Goal: Task Accomplishment & Management: Manage account settings

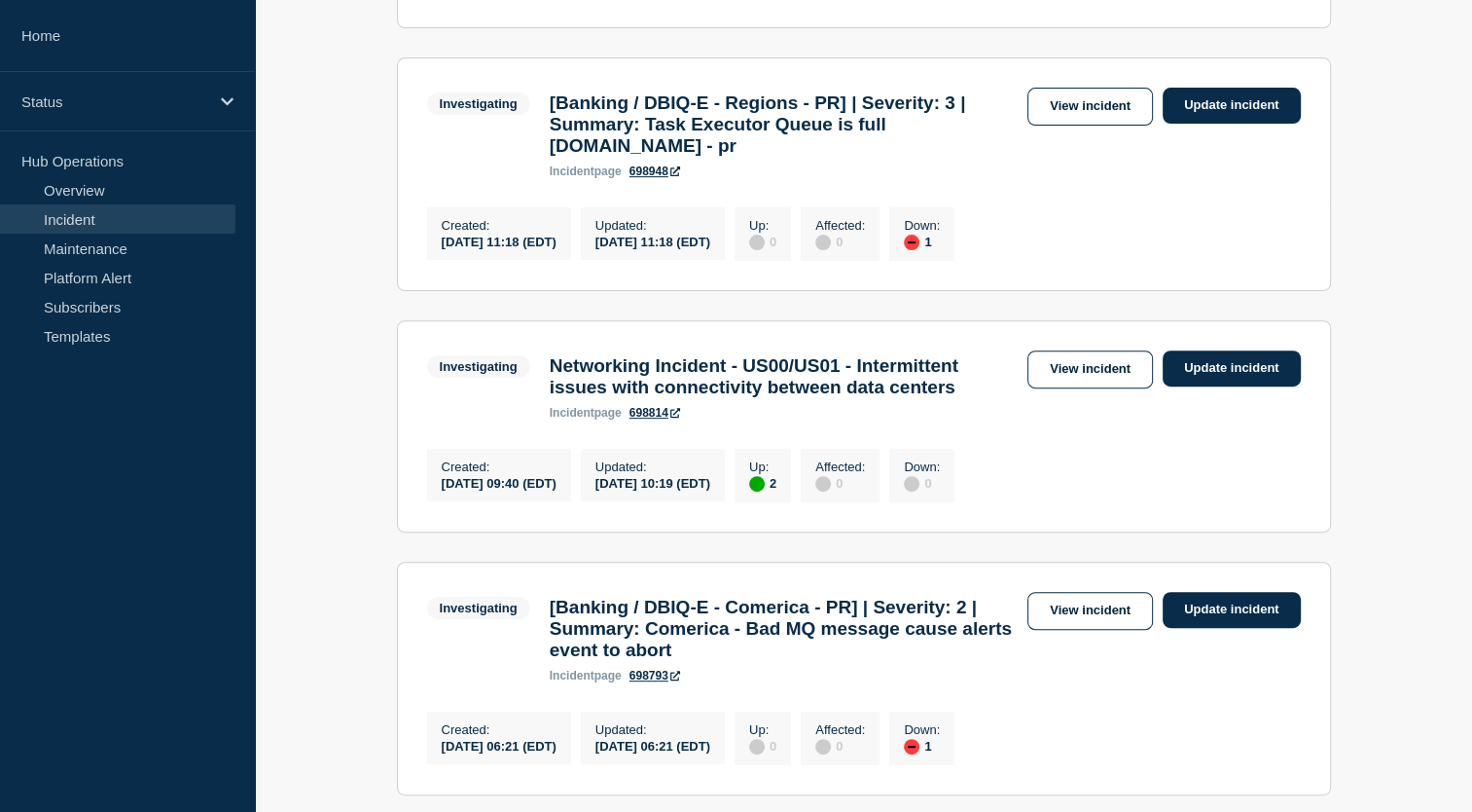
scroll to position [900, 0]
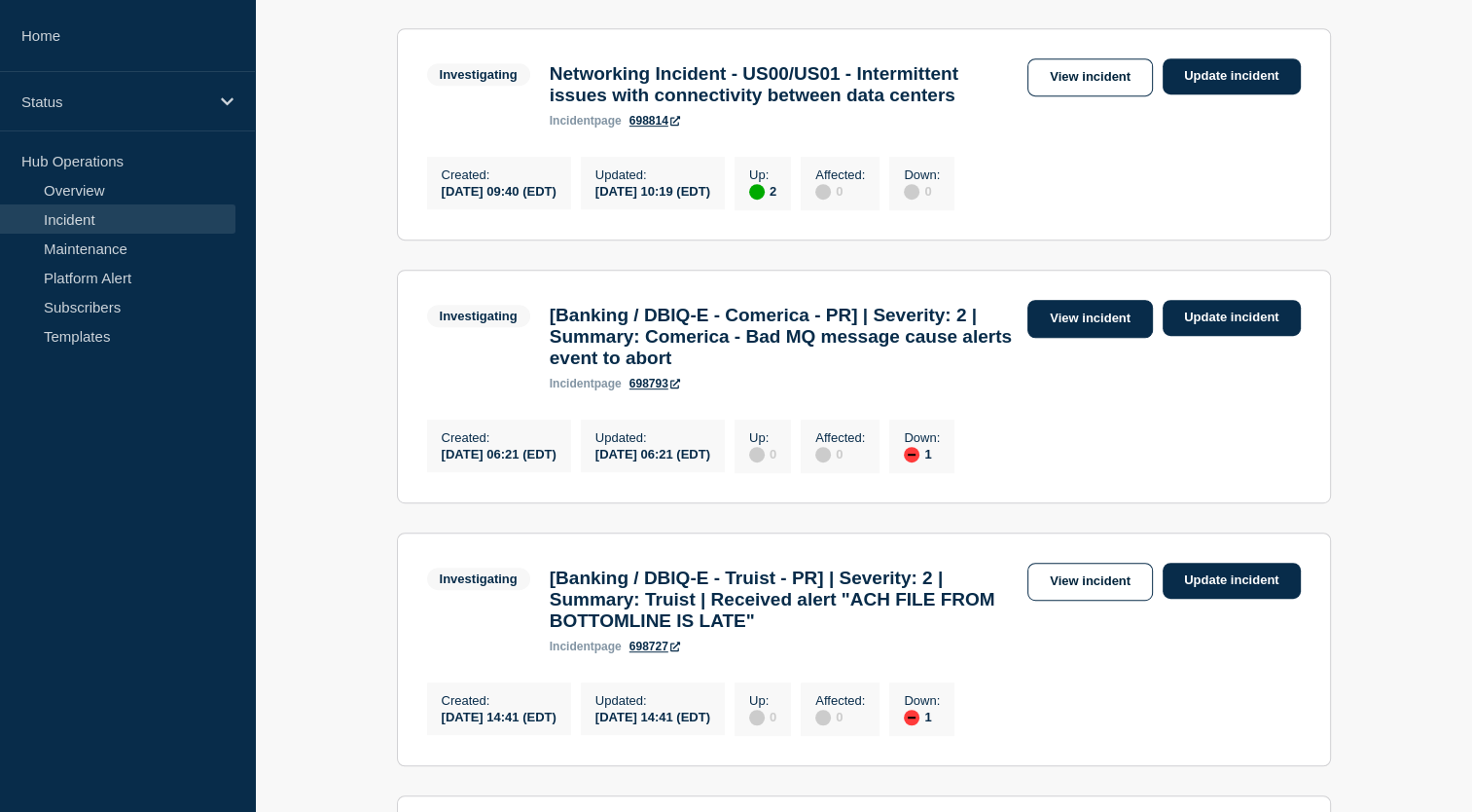
click at [1106, 338] on link "View incident" at bounding box center [1091, 318] width 126 height 38
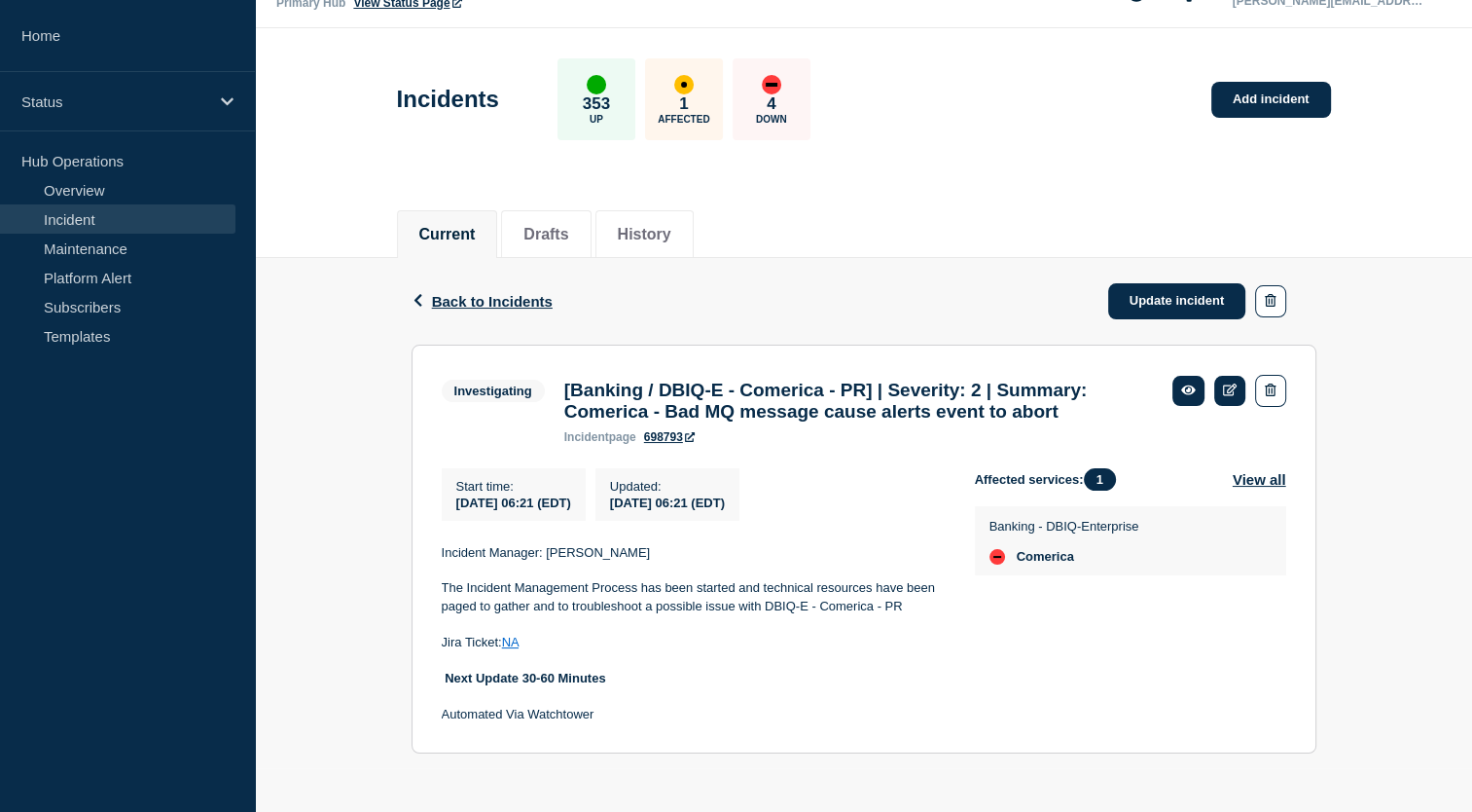
scroll to position [81, 0]
click at [1235, 481] on button "View all" at bounding box center [1260, 479] width 54 height 23
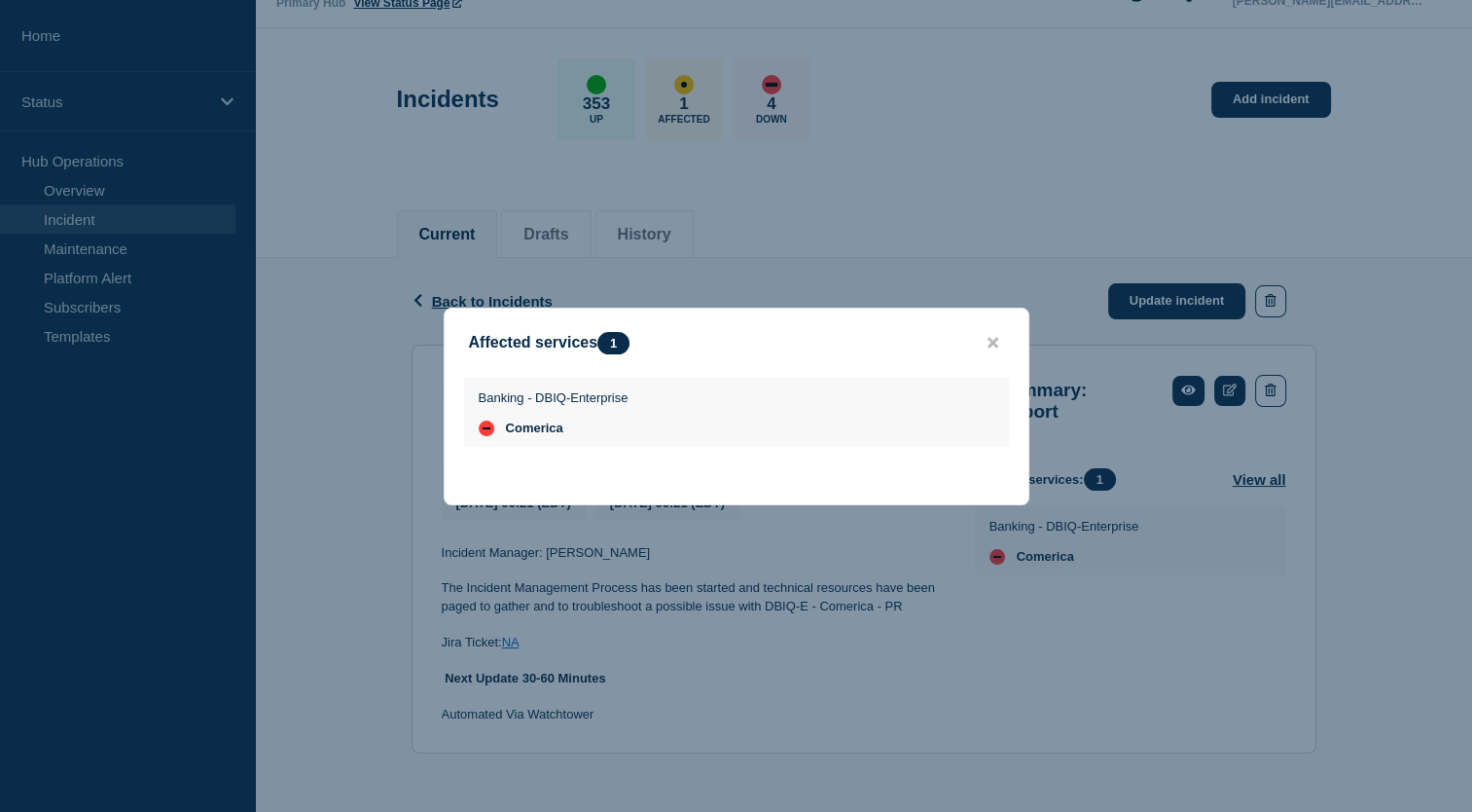
click at [998, 341] on button "close button" at bounding box center [993, 343] width 23 height 19
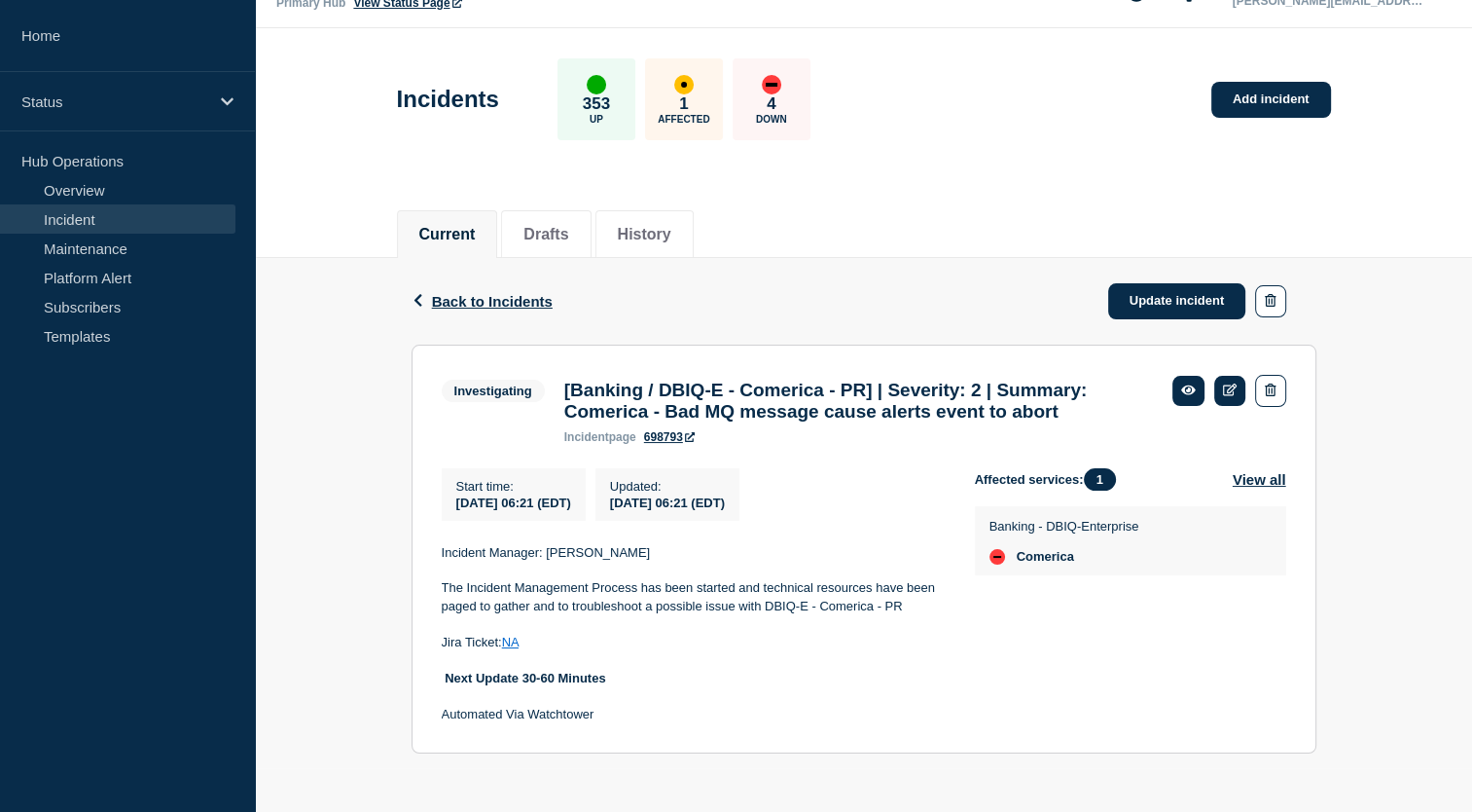
click at [518, 643] on link "NA" at bounding box center [510, 641] width 17 height 15
click at [1179, 283] on link "Update incident" at bounding box center [1177, 300] width 138 height 36
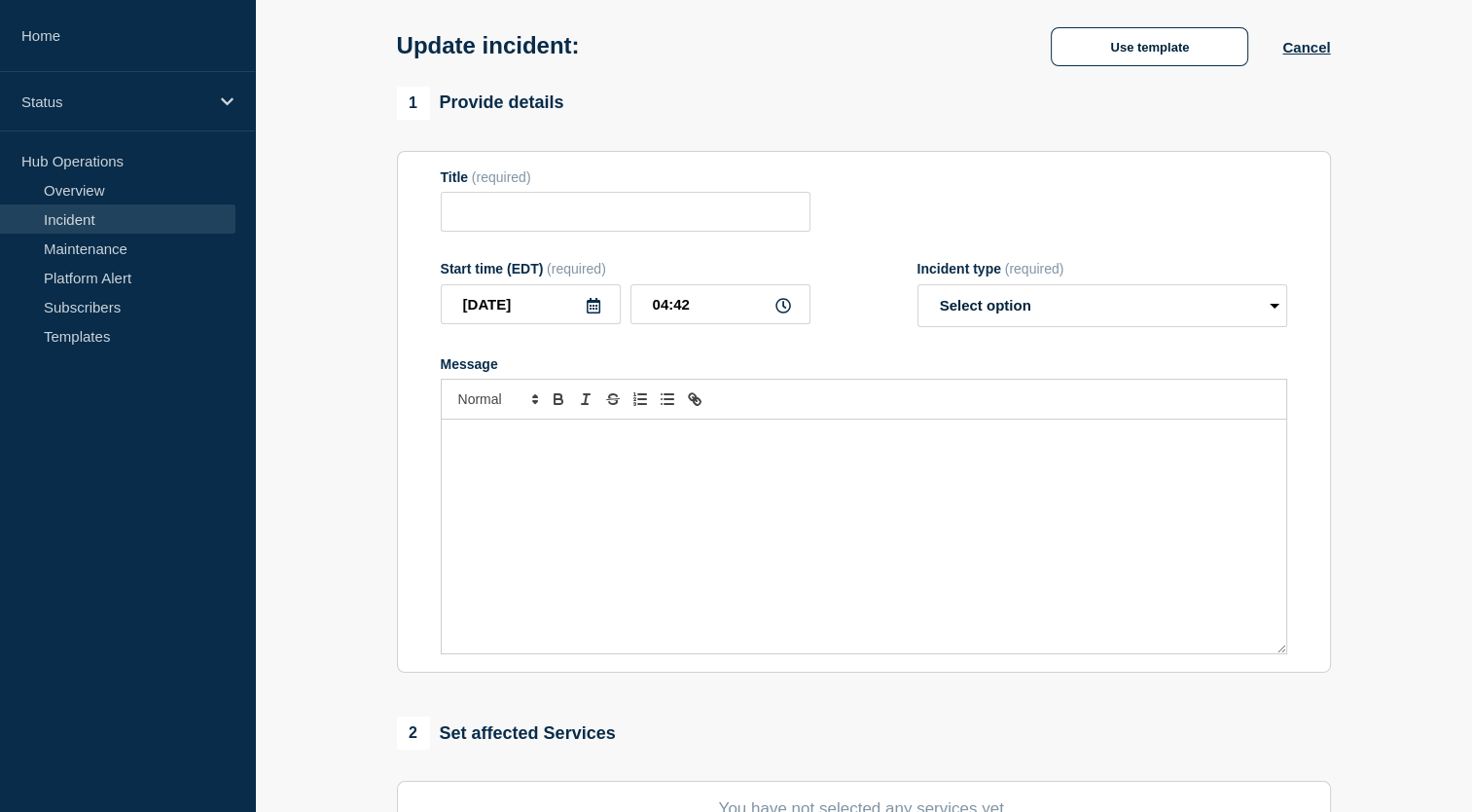
type input "[Banking / DBIQ-E - Comerica - PR] | Severity: 2 | Summary: Comerica - Bad MQ m…"
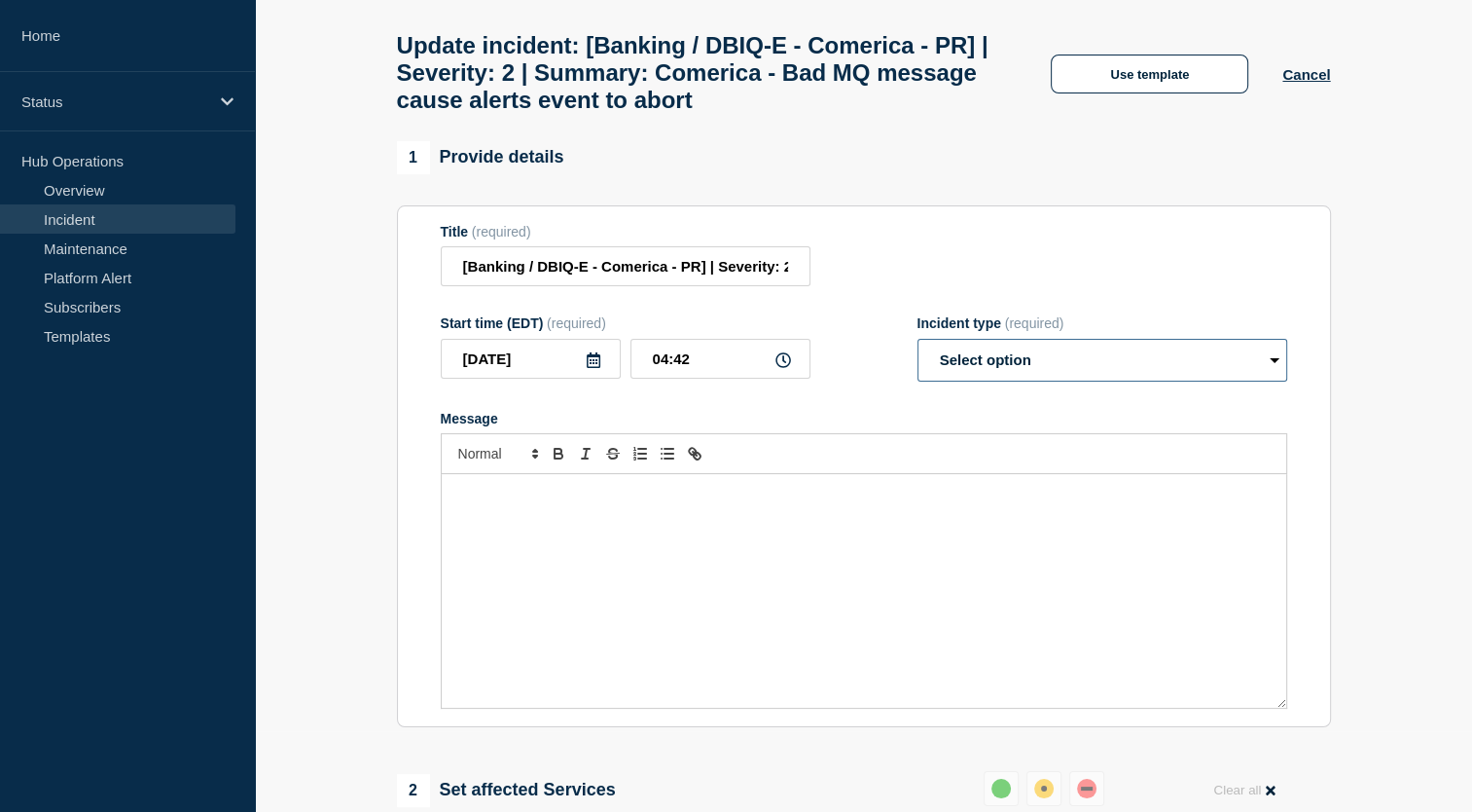
click at [1043, 381] on select "Select option Investigating Identified Monitoring Resolved" at bounding box center [1103, 360] width 370 height 43
select select "resolved"
click at [918, 355] on select "Select option Investigating Identified Monitoring Resolved" at bounding box center [1103, 360] width 370 height 43
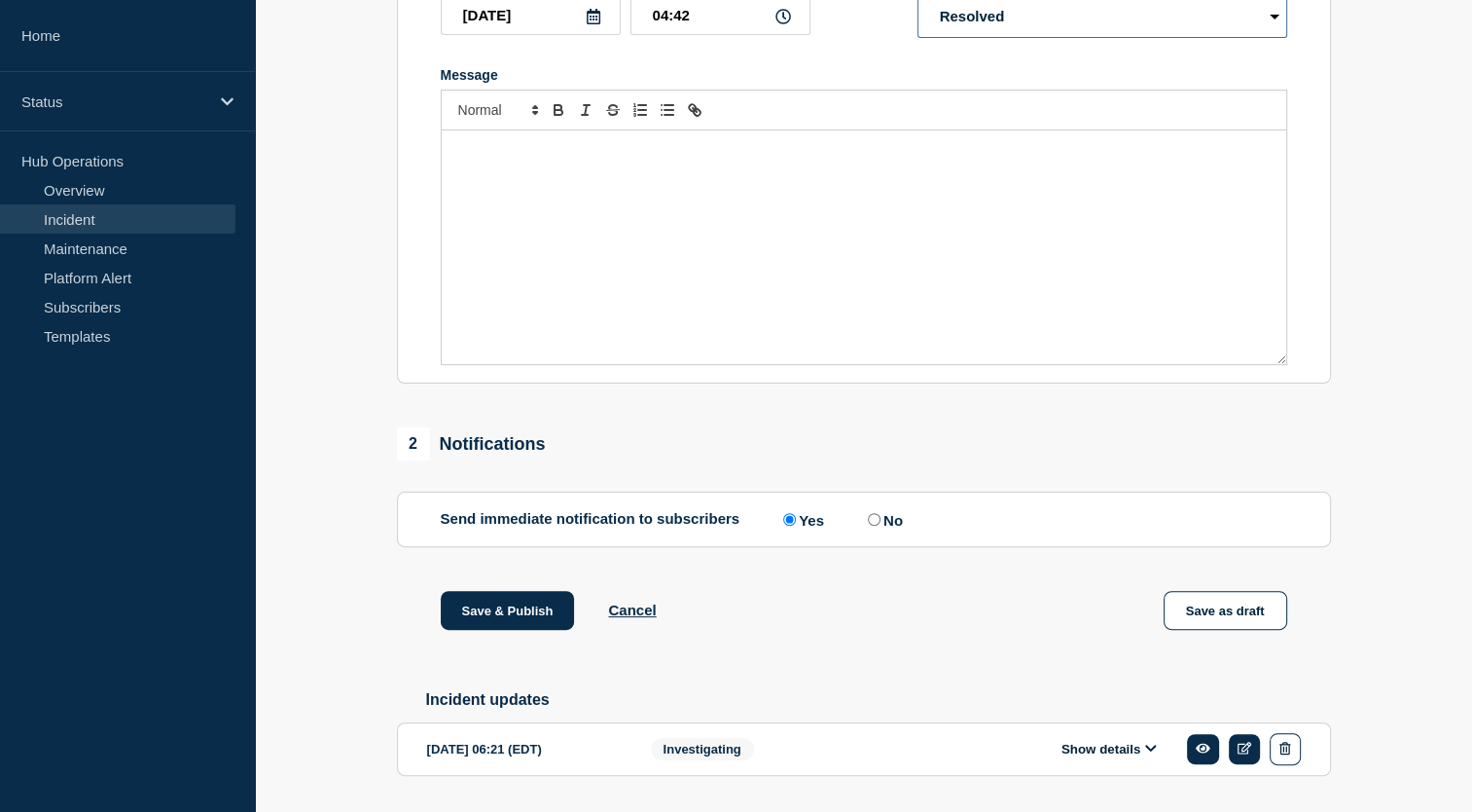
scroll to position [499, 0]
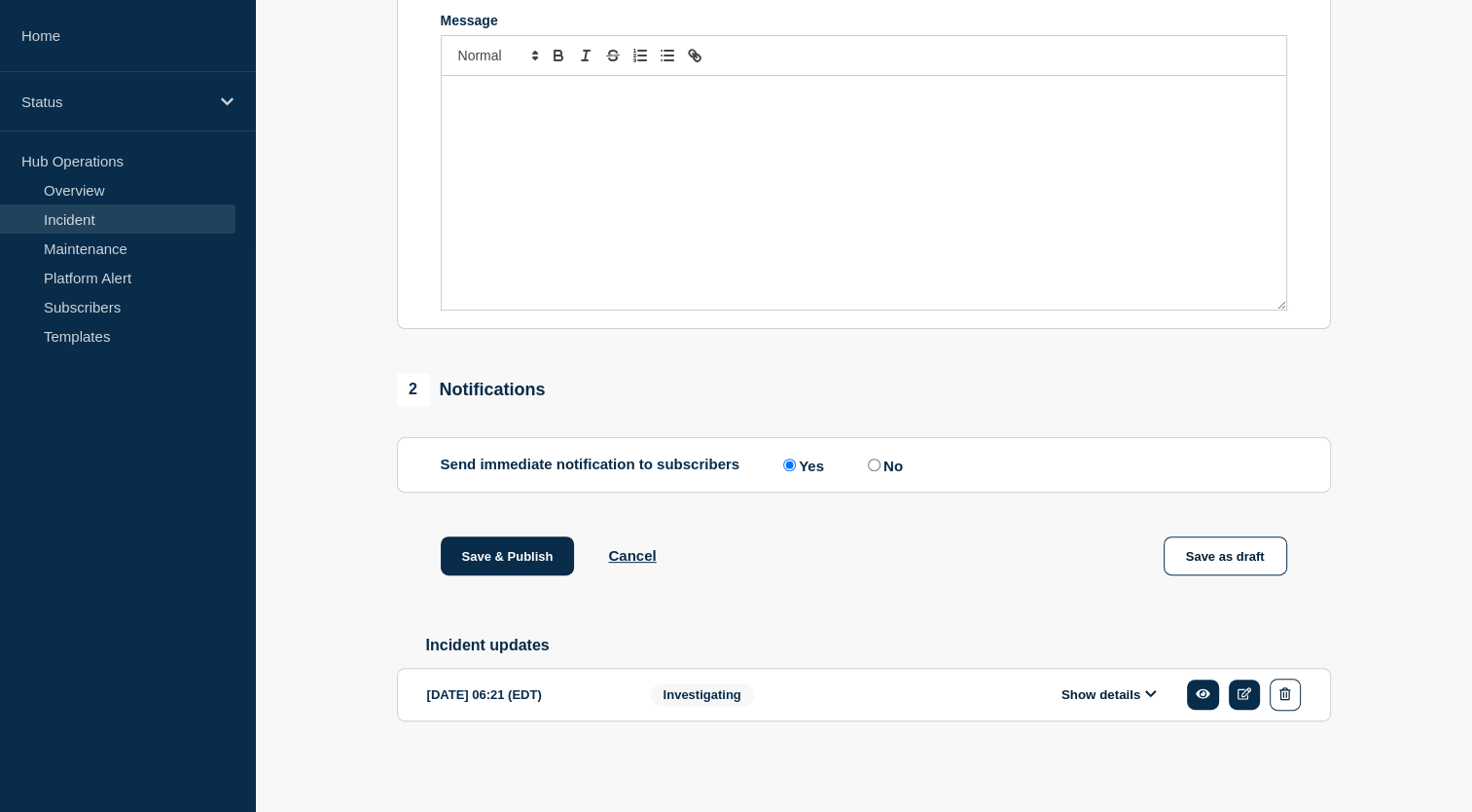
click at [876, 460] on input "No" at bounding box center [874, 464] width 13 height 13
radio input "true"
radio input "false"
click at [1149, 697] on icon at bounding box center [1151, 693] width 12 height 13
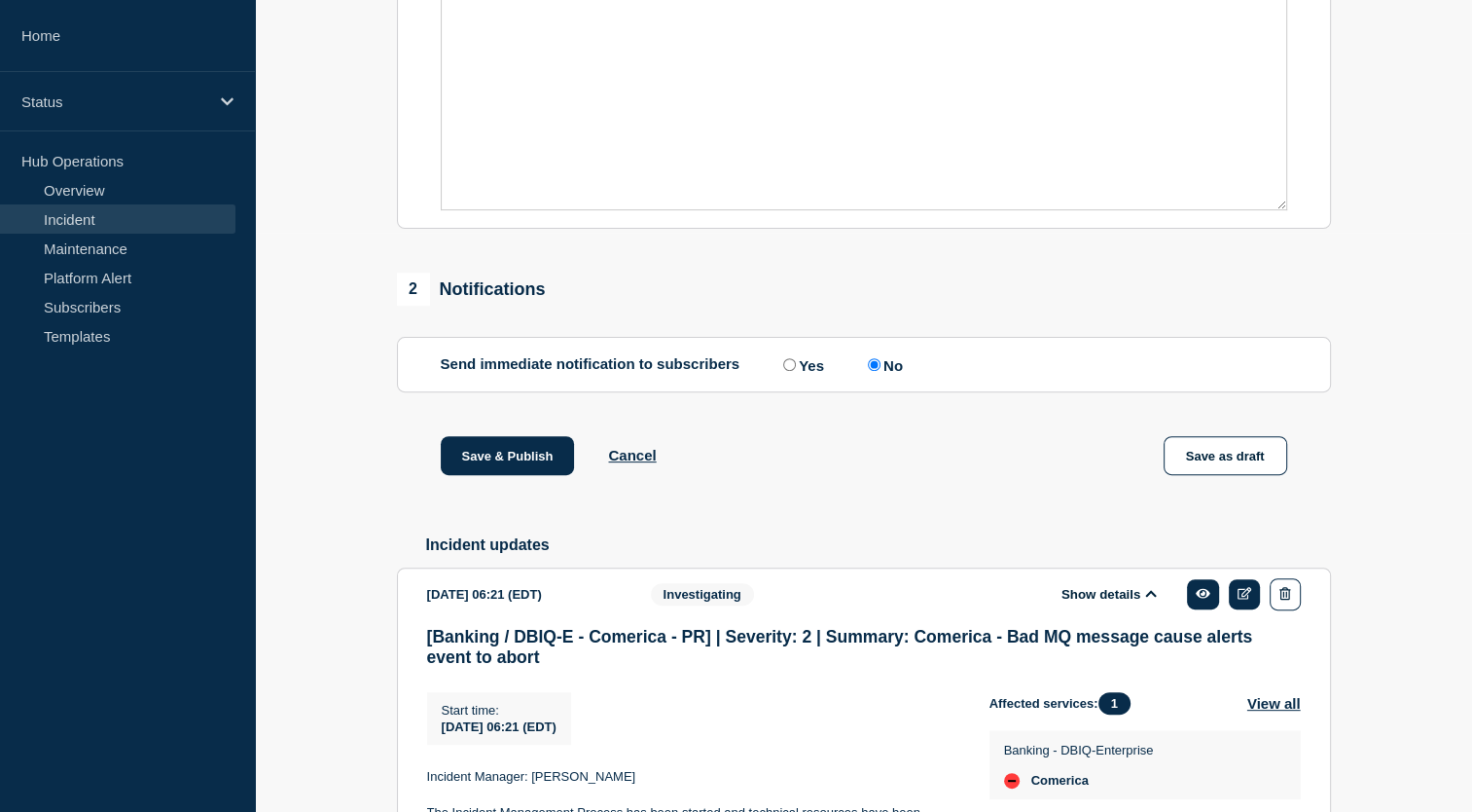
scroll to position [565, 0]
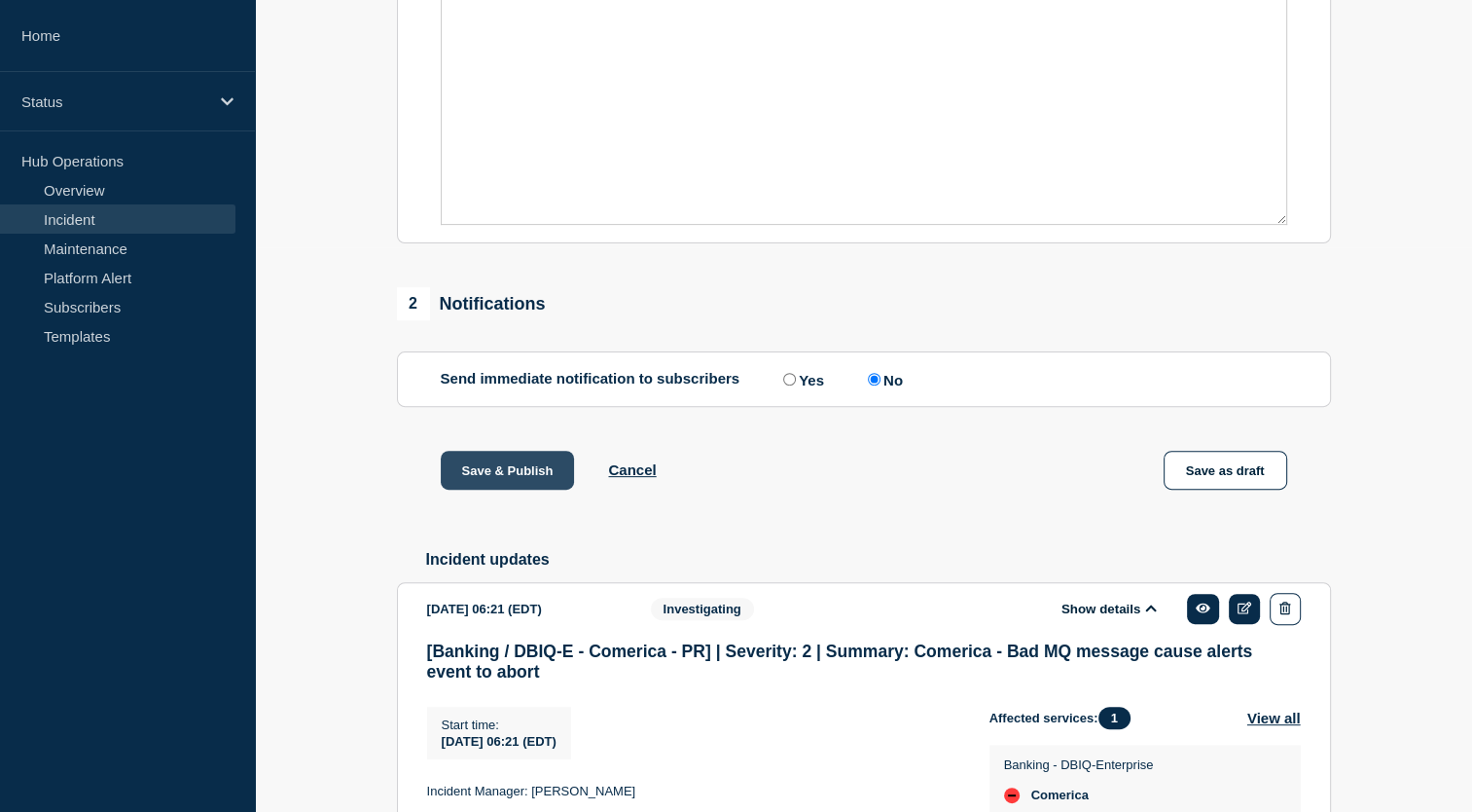
click at [529, 489] on button "Save & Publish" at bounding box center [508, 470] width 135 height 39
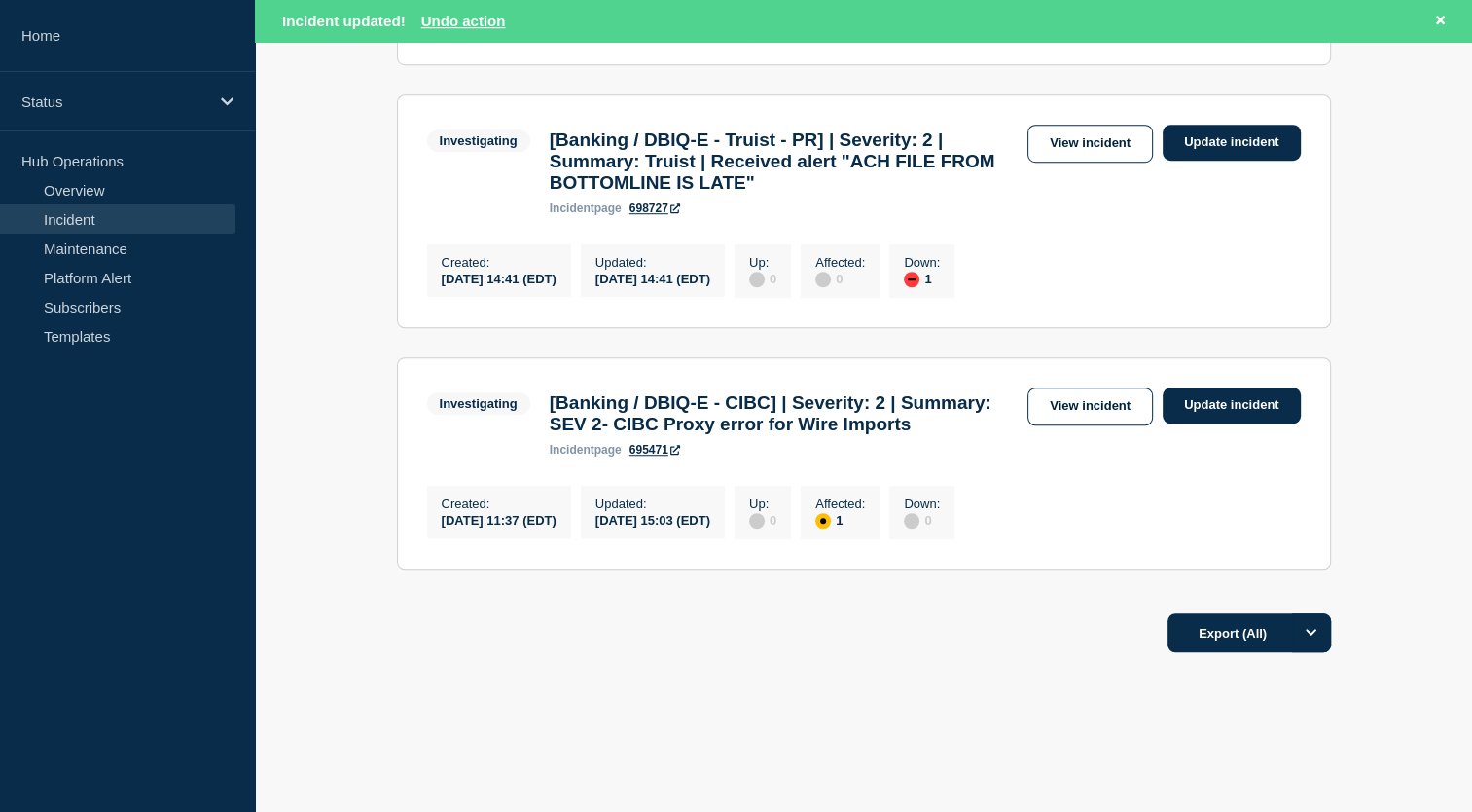
scroll to position [1499, 0]
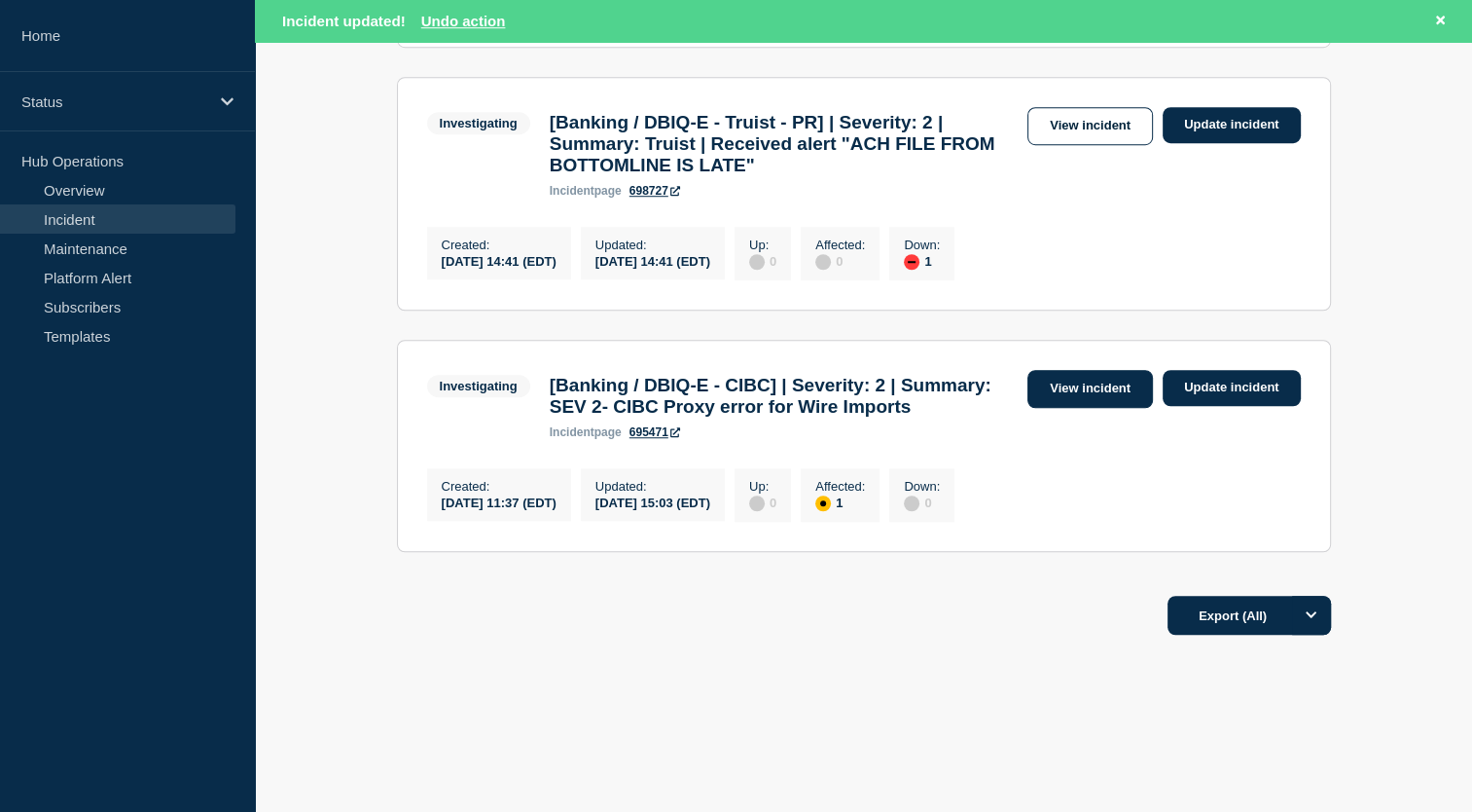
click at [1086, 370] on link "View incident" at bounding box center [1091, 389] width 126 height 38
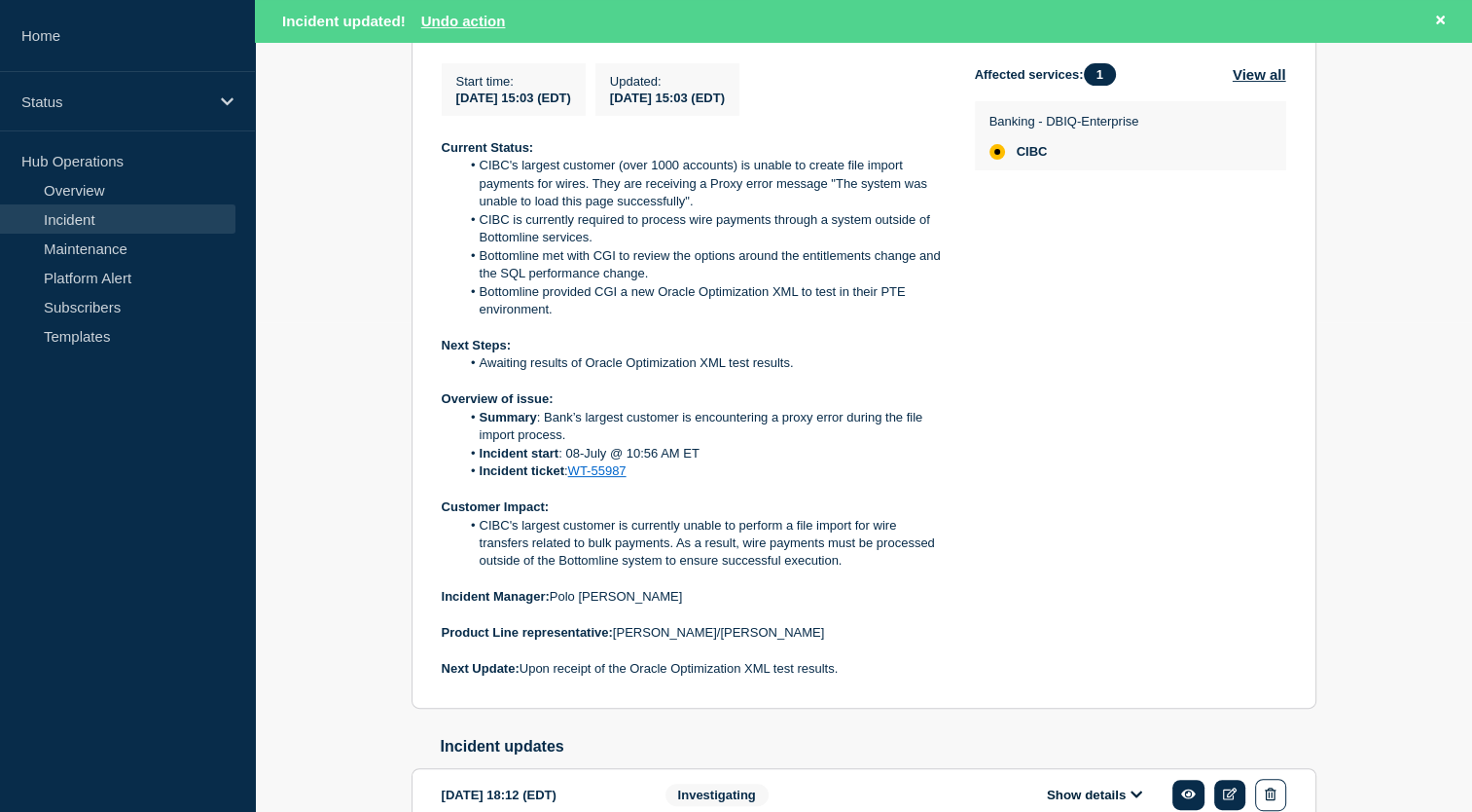
scroll to position [584, 0]
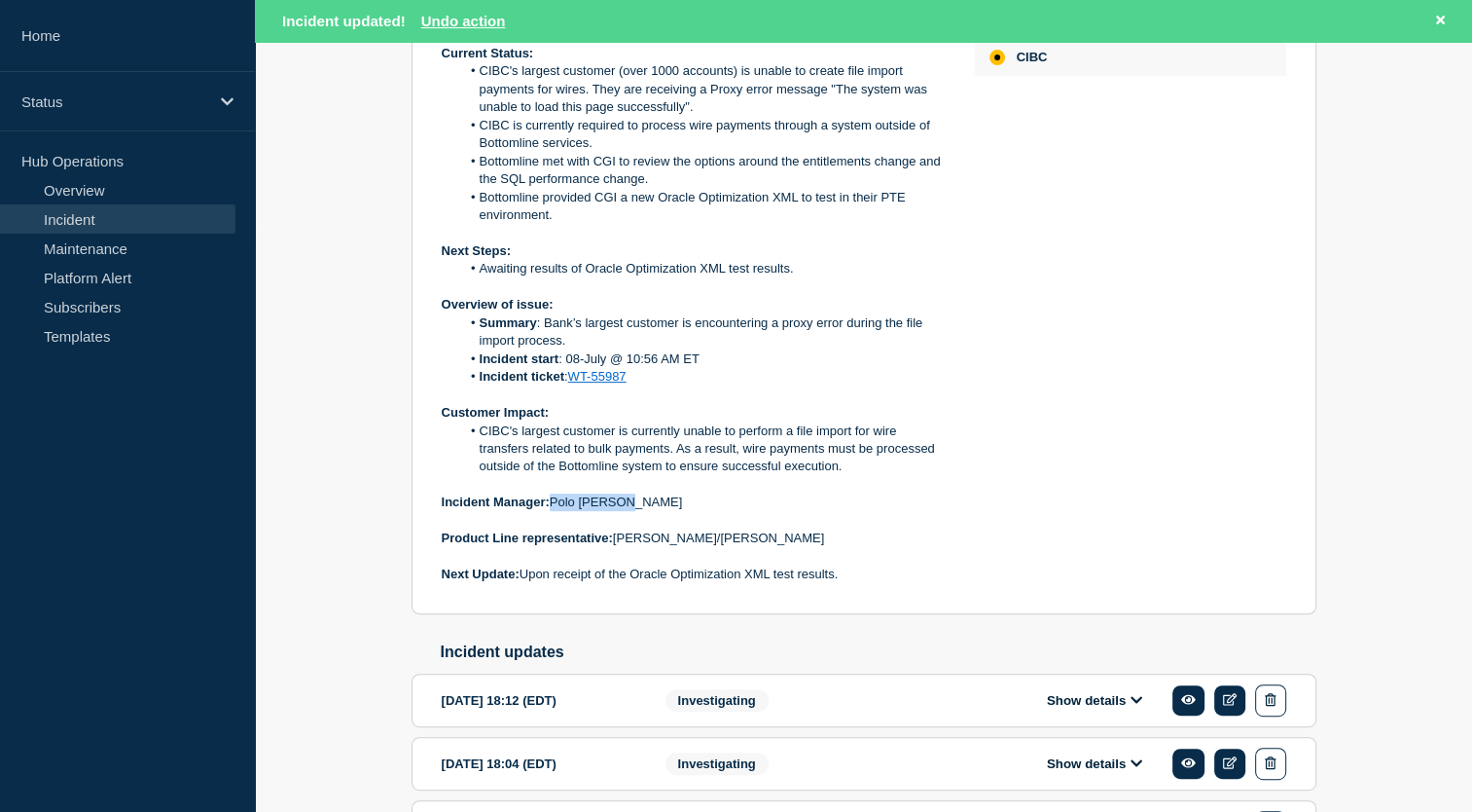
drag, startPoint x: 553, startPoint y: 514, endPoint x: 641, endPoint y: 512, distance: 88.0
click at [641, 511] on p "Incident Manager: Polo Maramba" at bounding box center [692, 502] width 502 height 18
copy p "Polo Maramba"
click at [638, 528] on p at bounding box center [692, 520] width 502 height 18
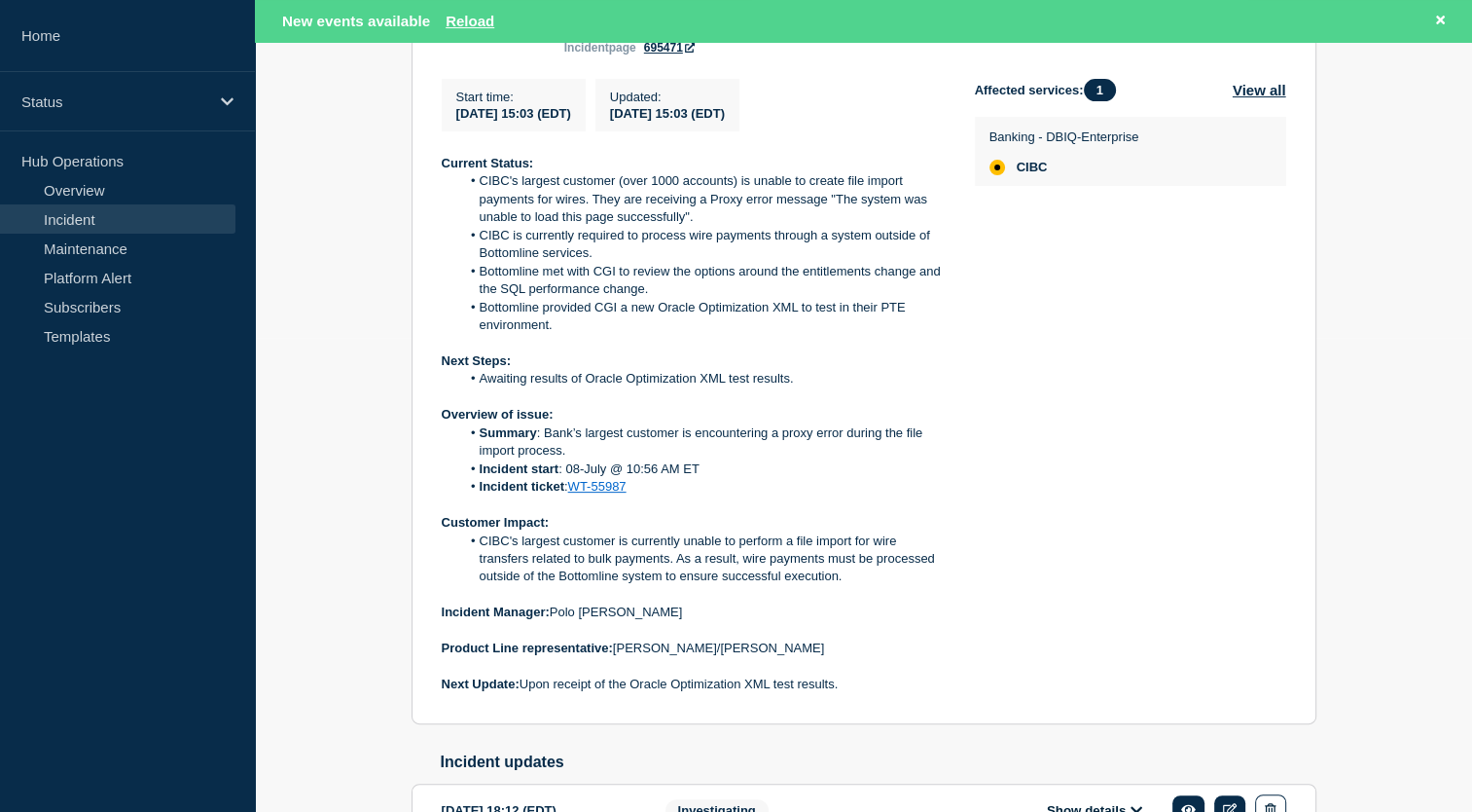
scroll to position [389, 0]
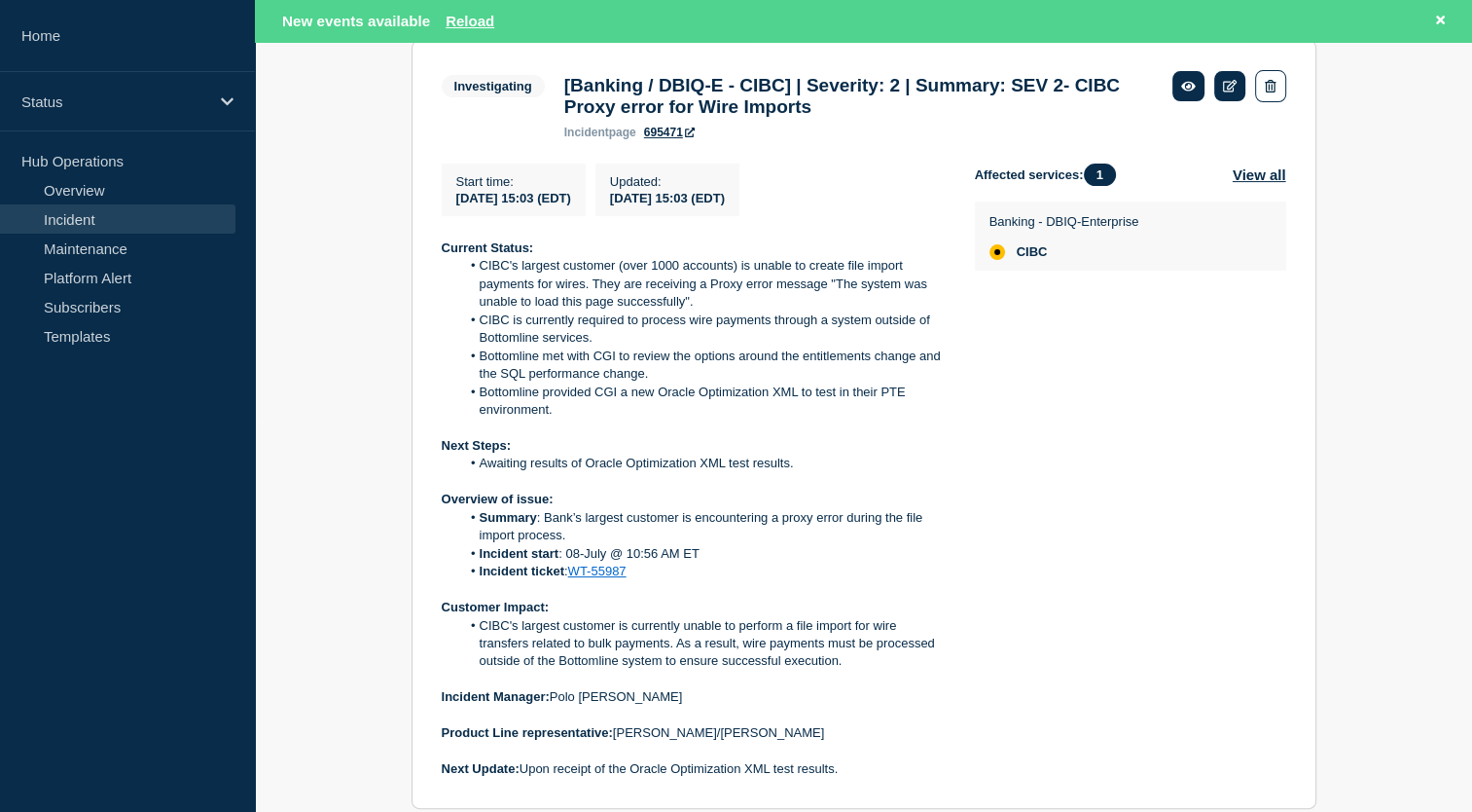
click at [592, 578] on link "WT-55987" at bounding box center [597, 570] width 58 height 15
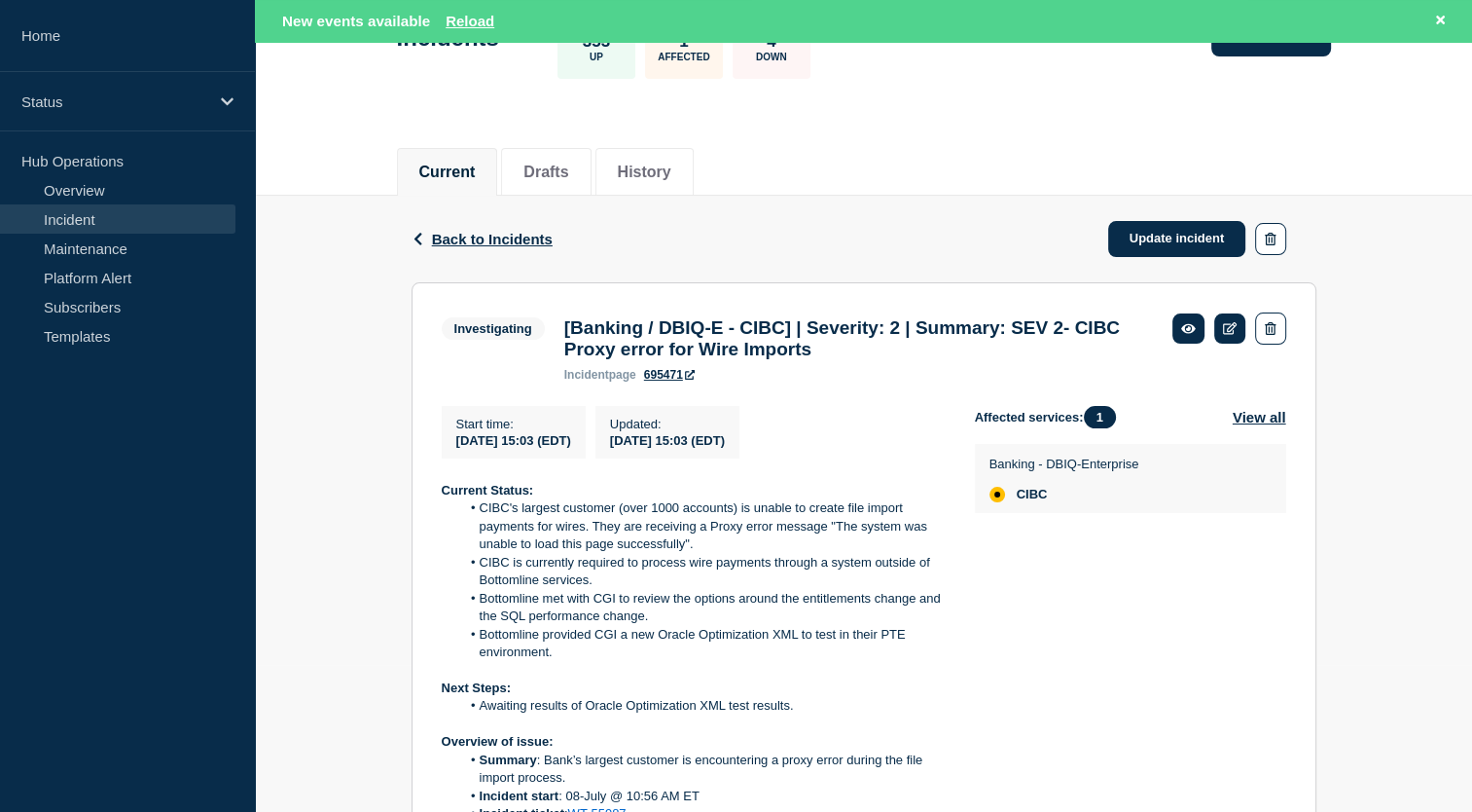
scroll to position [0, 0]
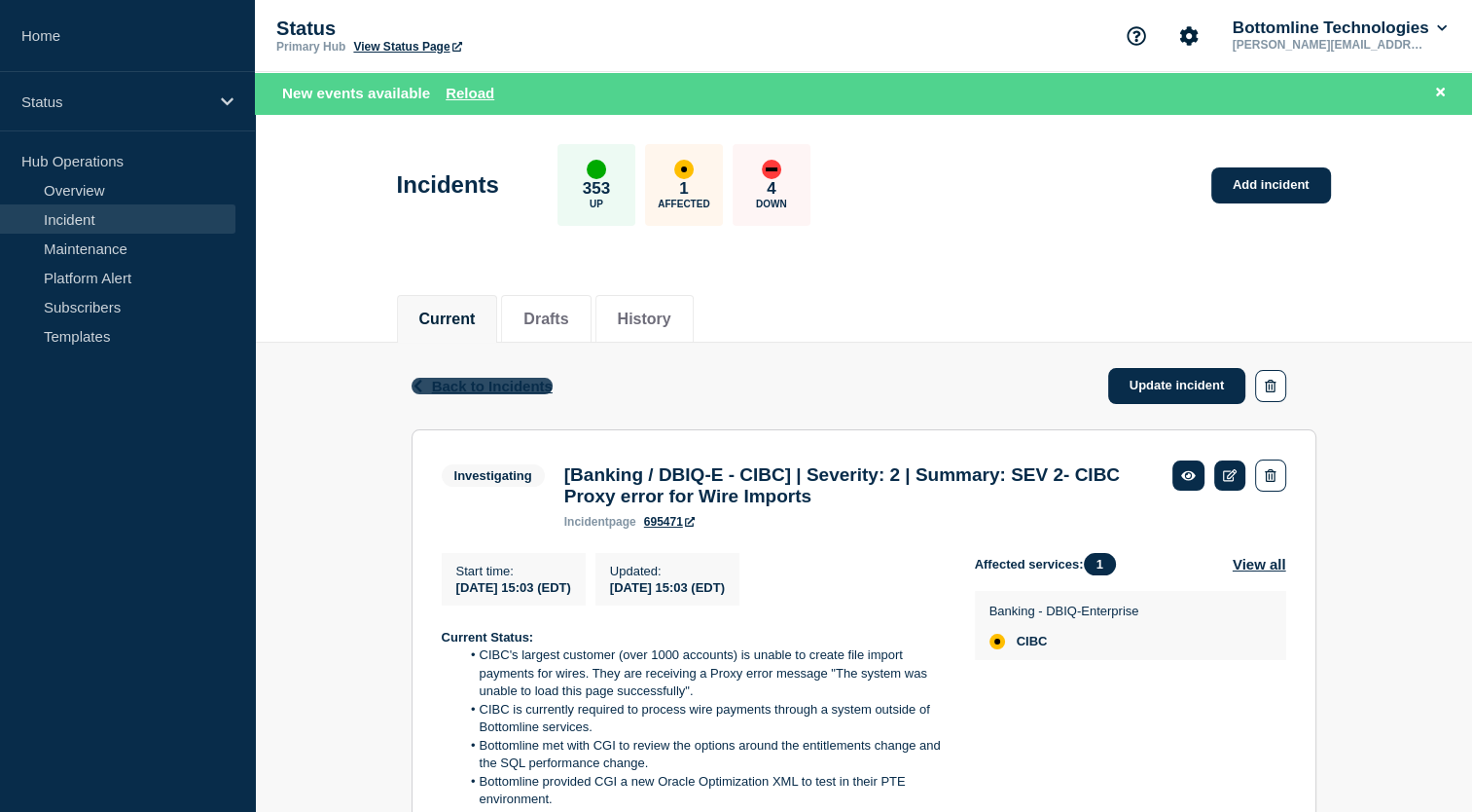
click at [448, 385] on span "Back to Incidents" at bounding box center [492, 386] width 121 height 17
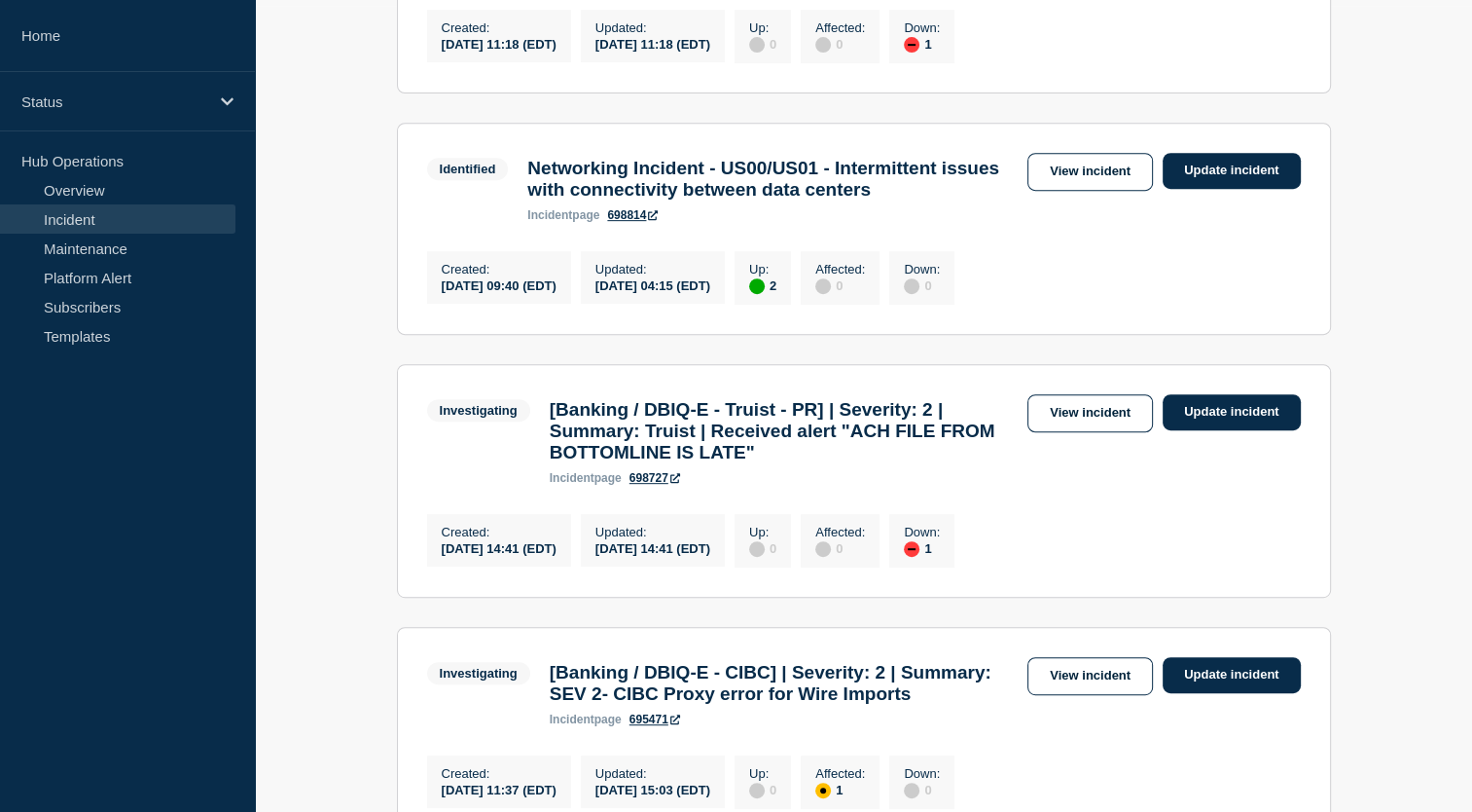
scroll to position [890, 0]
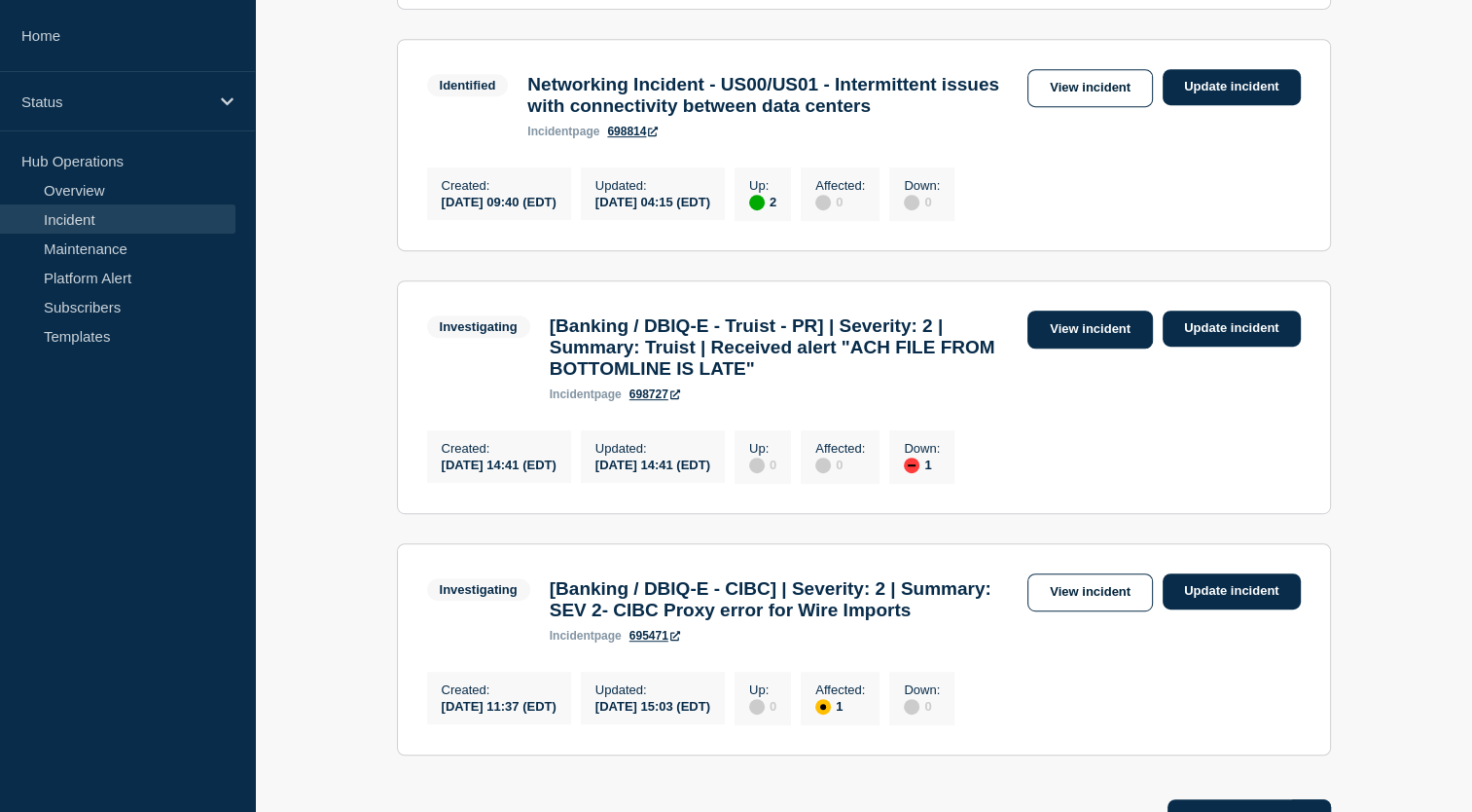
click at [1120, 349] on link "View incident" at bounding box center [1091, 329] width 126 height 38
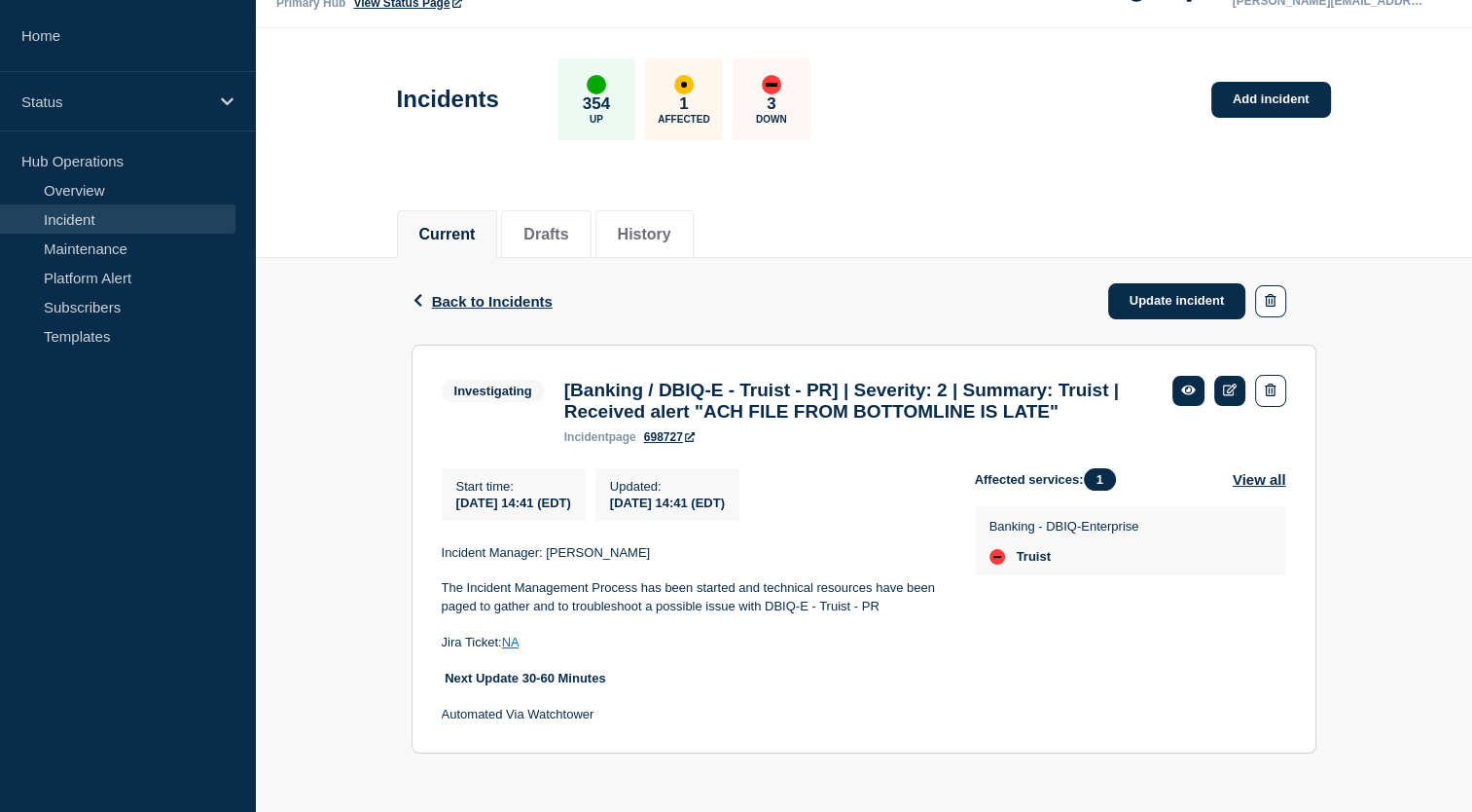
scroll to position [81, 0]
drag, startPoint x: 548, startPoint y: 550, endPoint x: 637, endPoint y: 550, distance: 89.0
click at [637, 550] on p "Incident Manager: Mike Hirons" at bounding box center [692, 553] width 502 height 18
copy p "Mike Hirons"
click at [627, 634] on p "Jira Ticket: NA" at bounding box center [692, 642] width 502 height 18
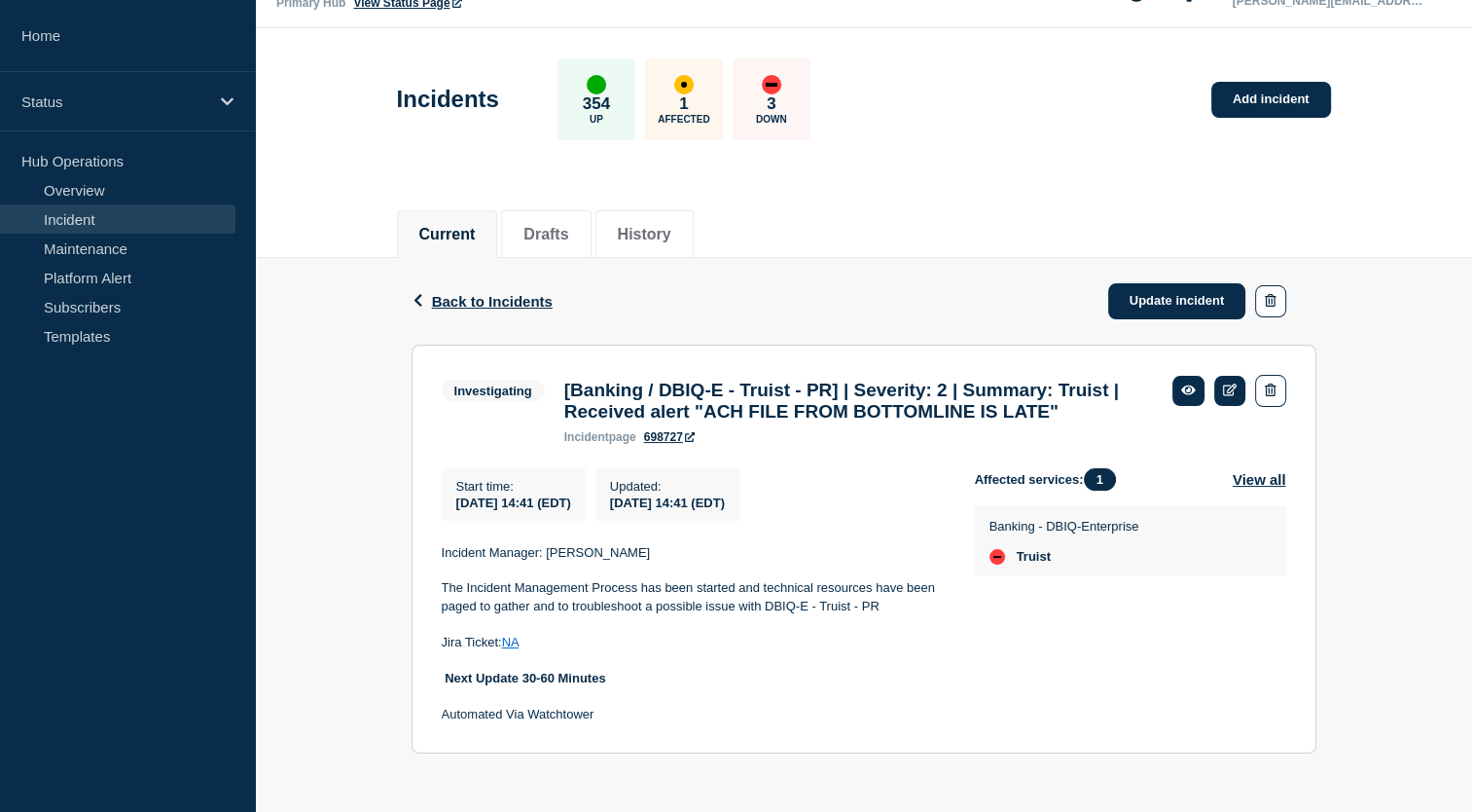
click at [518, 641] on link "NA" at bounding box center [510, 641] width 17 height 15
click at [452, 293] on span "Back to Incidents" at bounding box center [492, 300] width 121 height 17
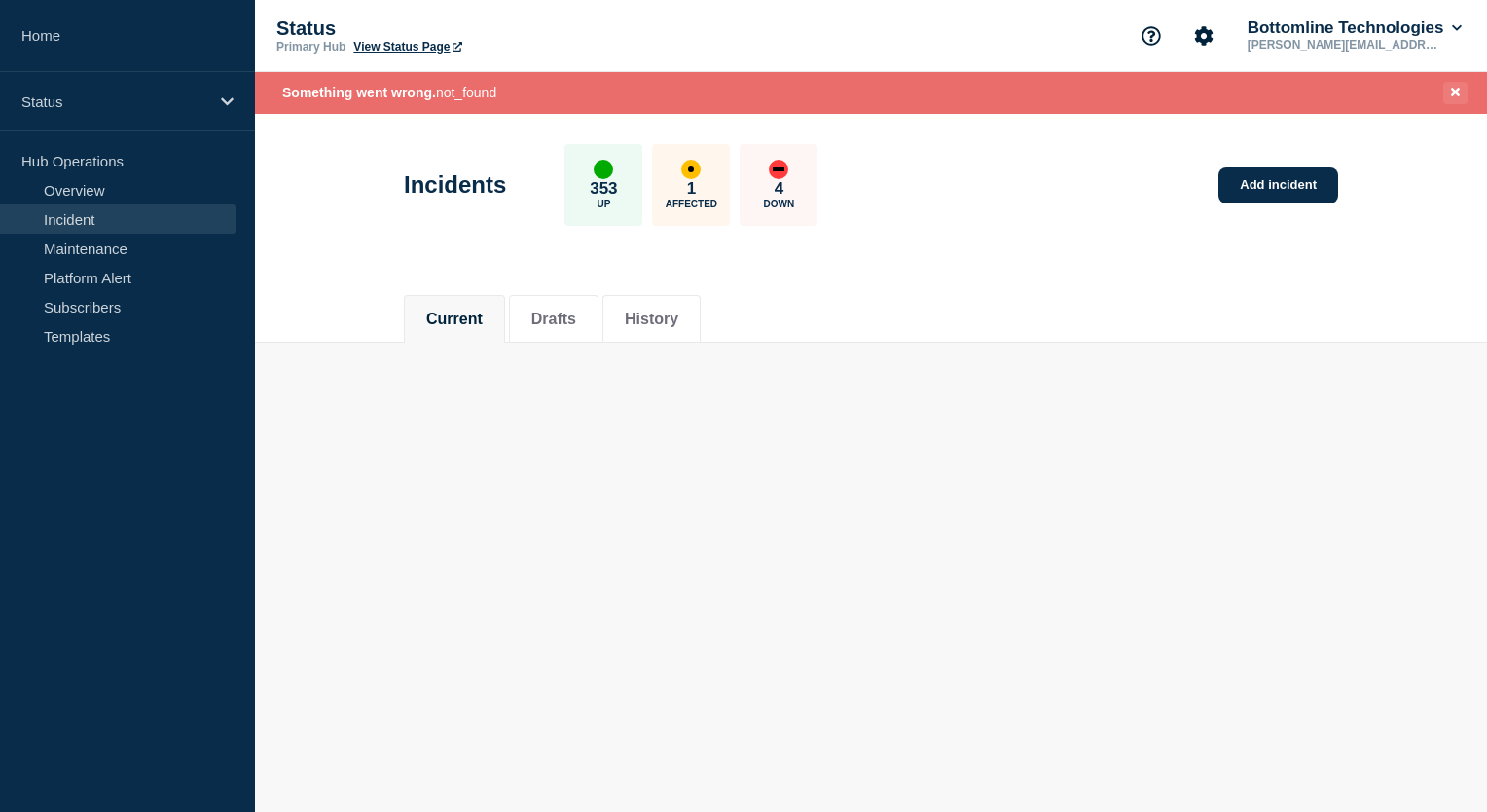
click at [1459, 88] on icon "Close banner" at bounding box center [1456, 91] width 9 height 9
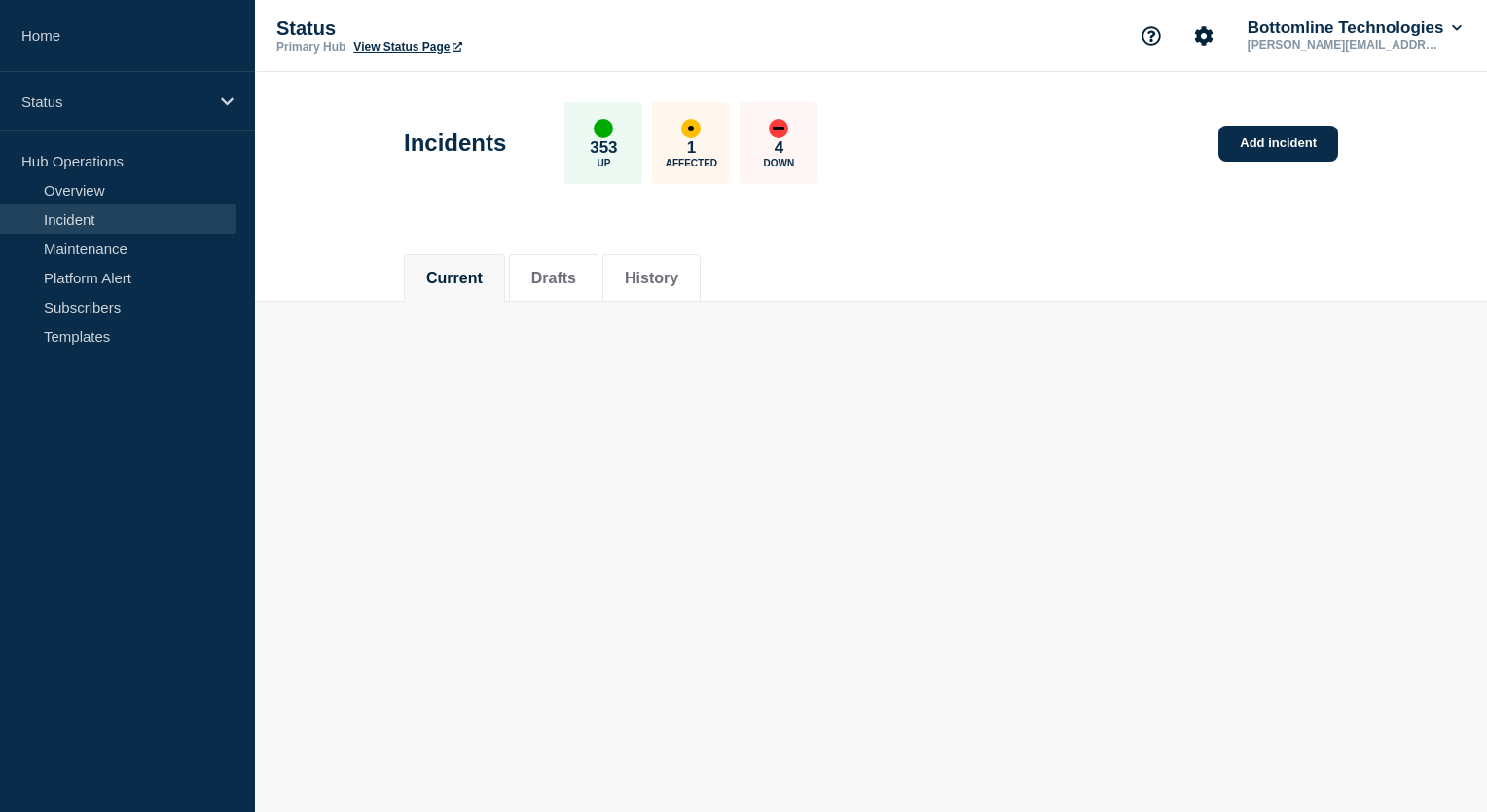
click at [70, 216] on link "Incident" at bounding box center [118, 219] width 236 height 29
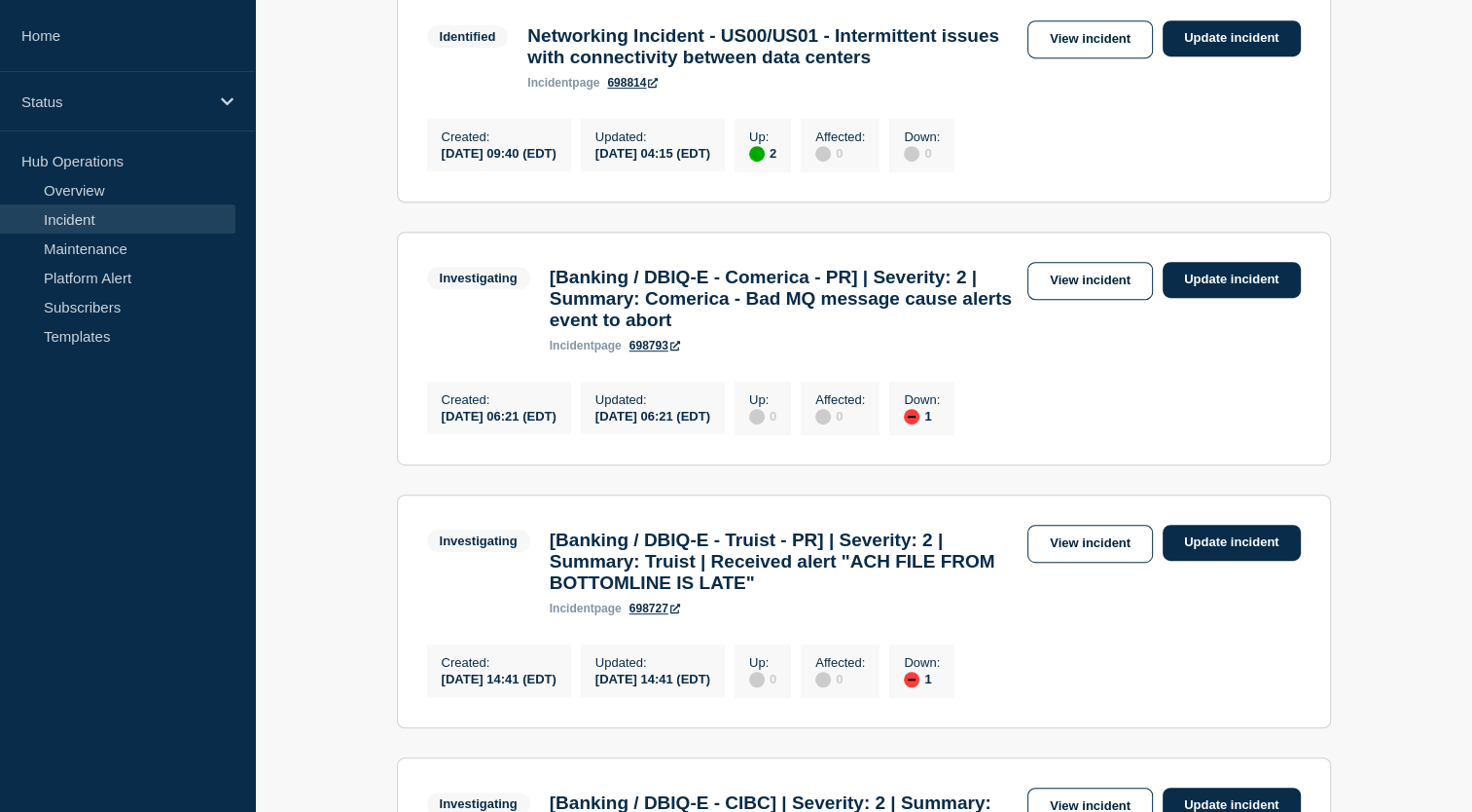
scroll to position [1070, 0]
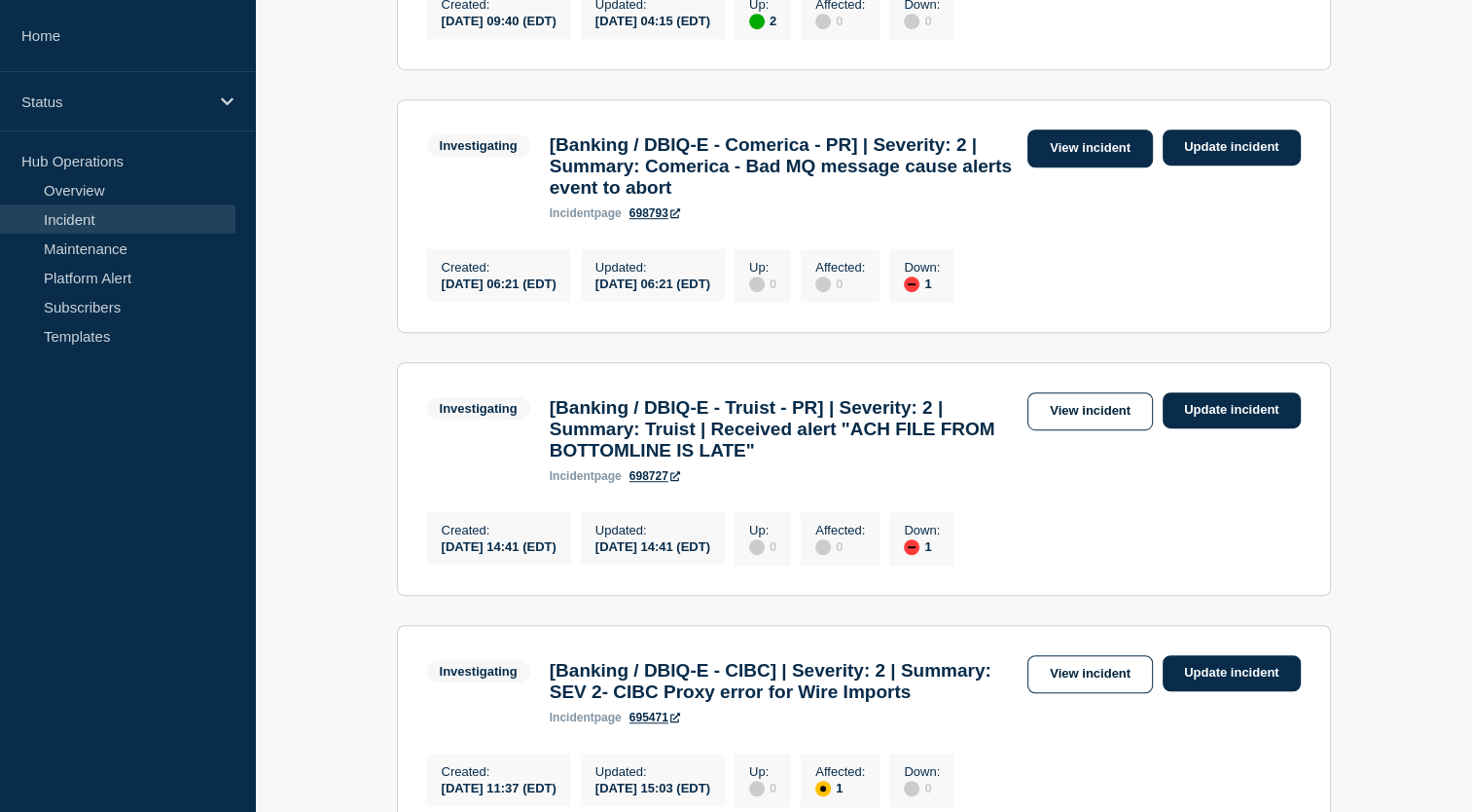
click at [1094, 167] on link "View incident" at bounding box center [1091, 148] width 126 height 38
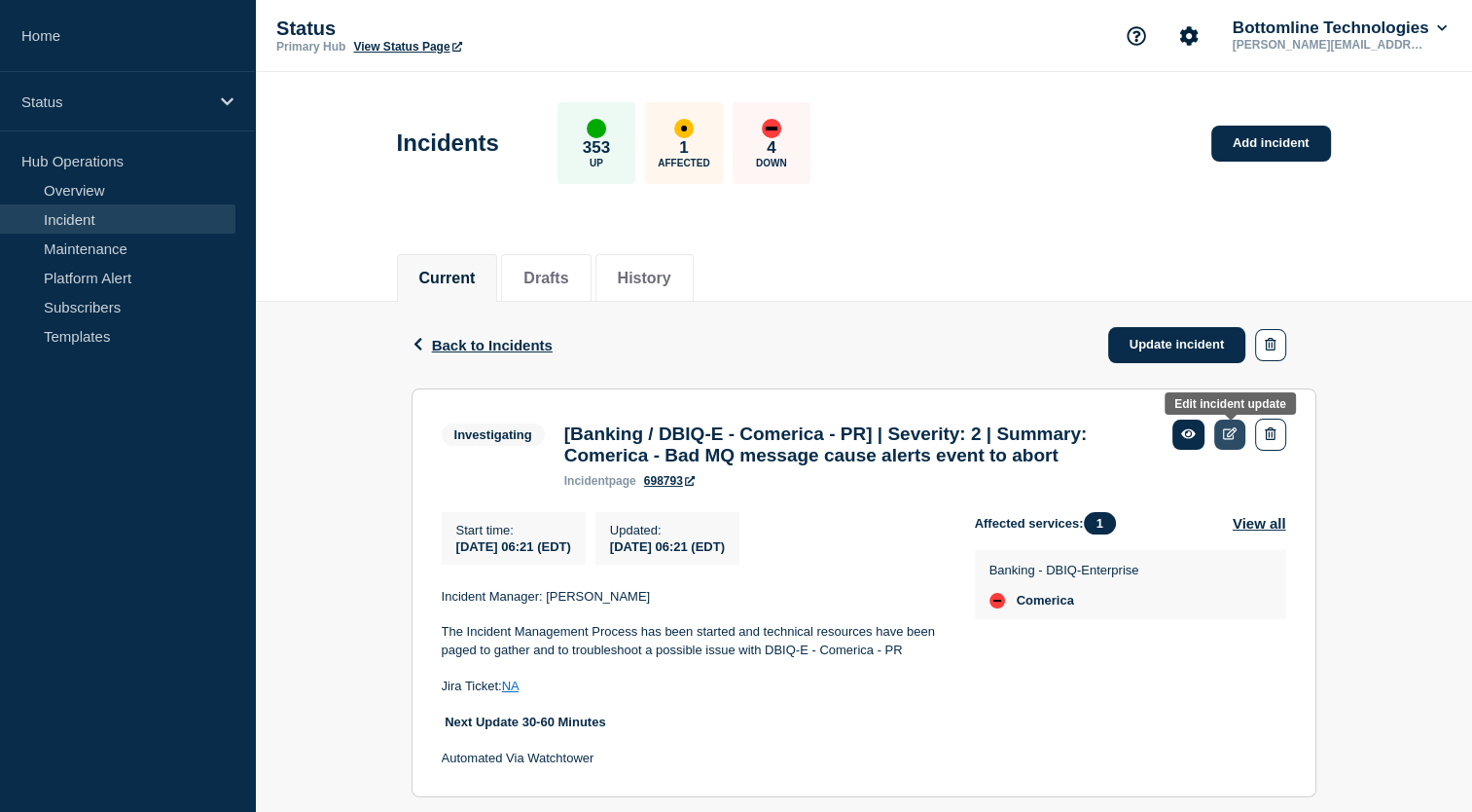
click at [1224, 442] on link at bounding box center [1230, 434] width 32 height 30
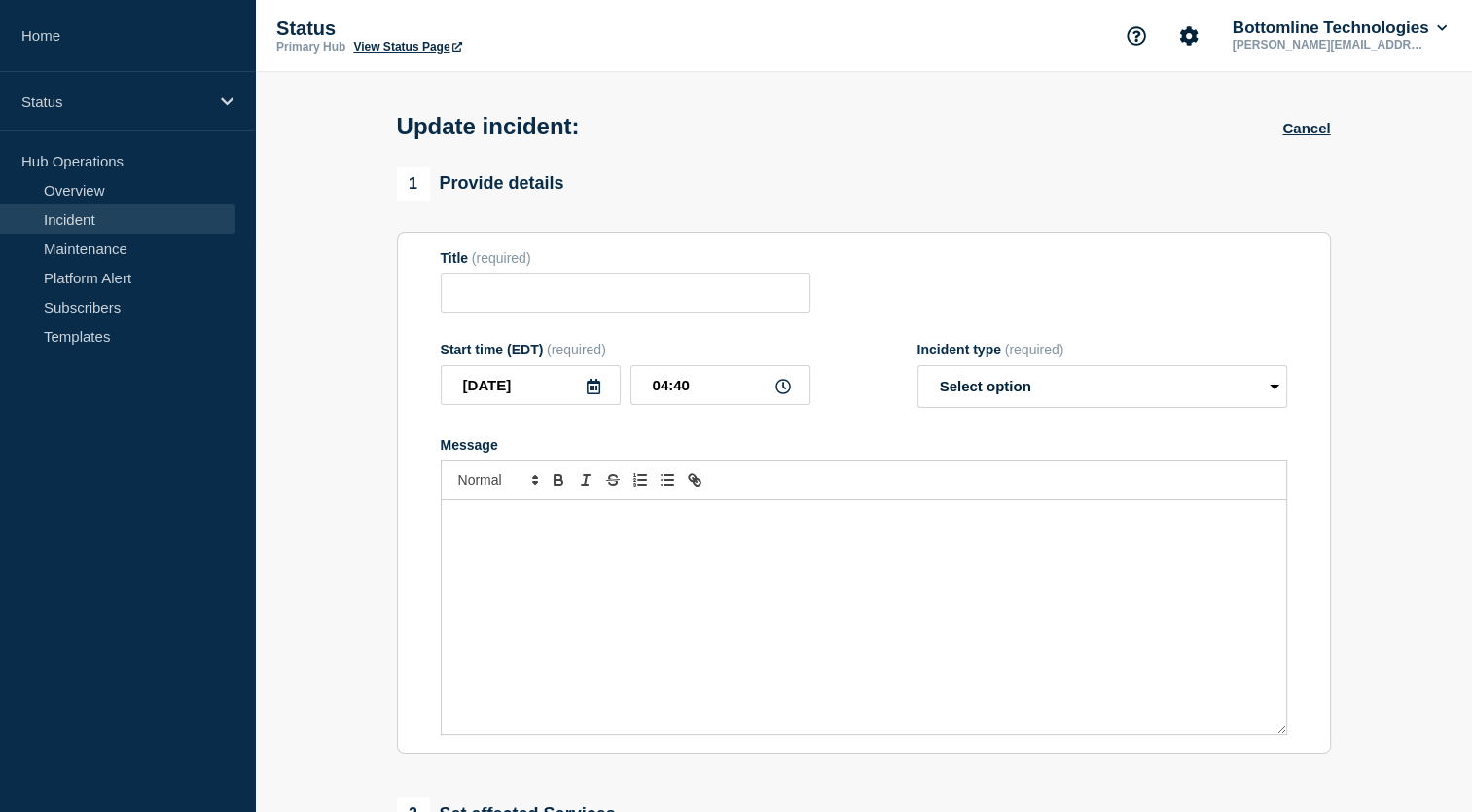
type input "[Banking / DBIQ-E - Comerica - PR] | Severity: 2 | Summary: Comerica - Bad MQ m…"
type input "2025-07-31"
type input "06:21"
select select "investigating"
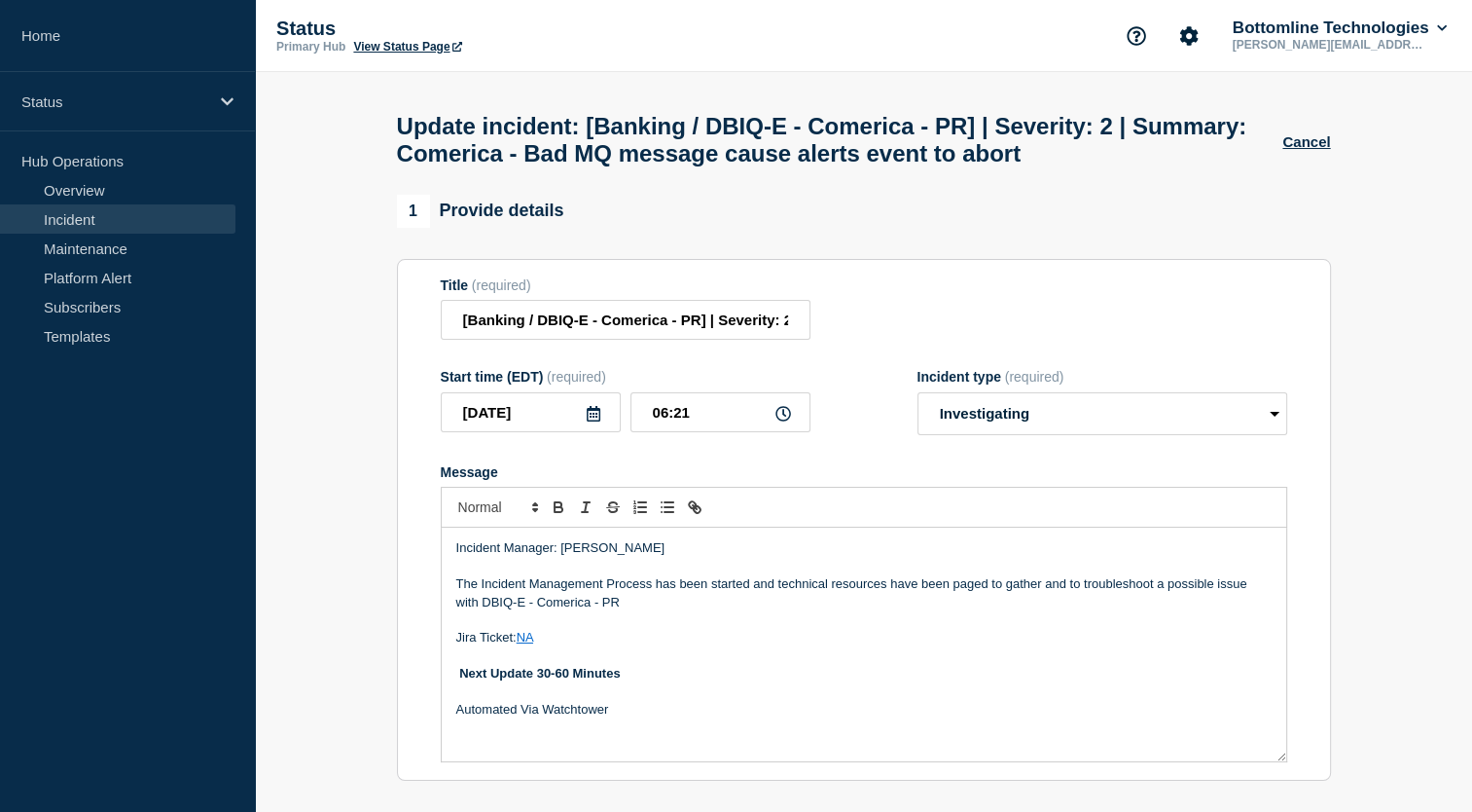
click at [1207, 129] on h1 "Update incident: [Banking / DBIQ-E - Comerica - PR] | Severity: 2 | Summary: Co…" at bounding box center [840, 139] width 887 height 54
click at [1318, 146] on button "Cancel" at bounding box center [1306, 141] width 48 height 17
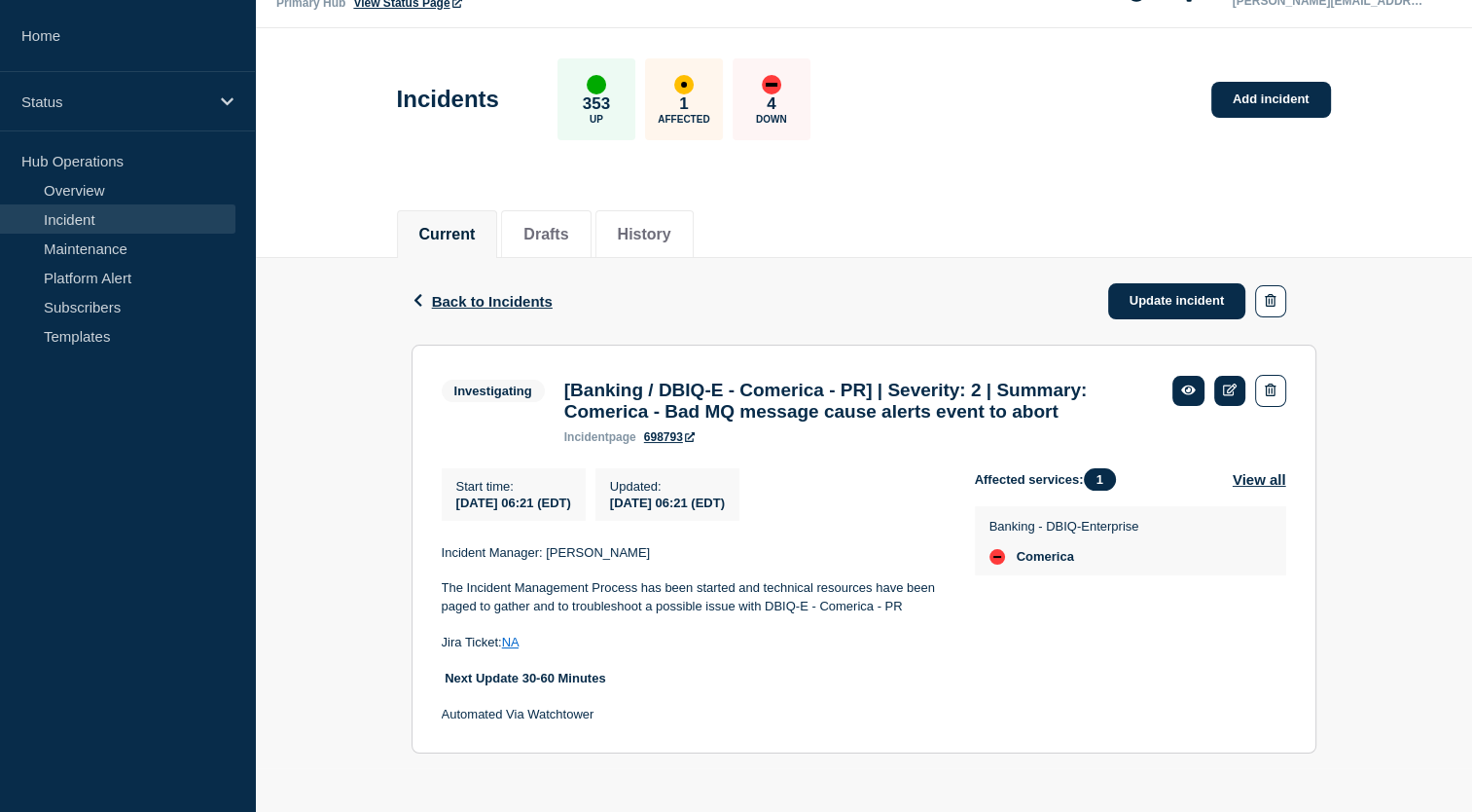
scroll to position [81, 0]
click at [1271, 475] on button "View all" at bounding box center [1260, 479] width 54 height 23
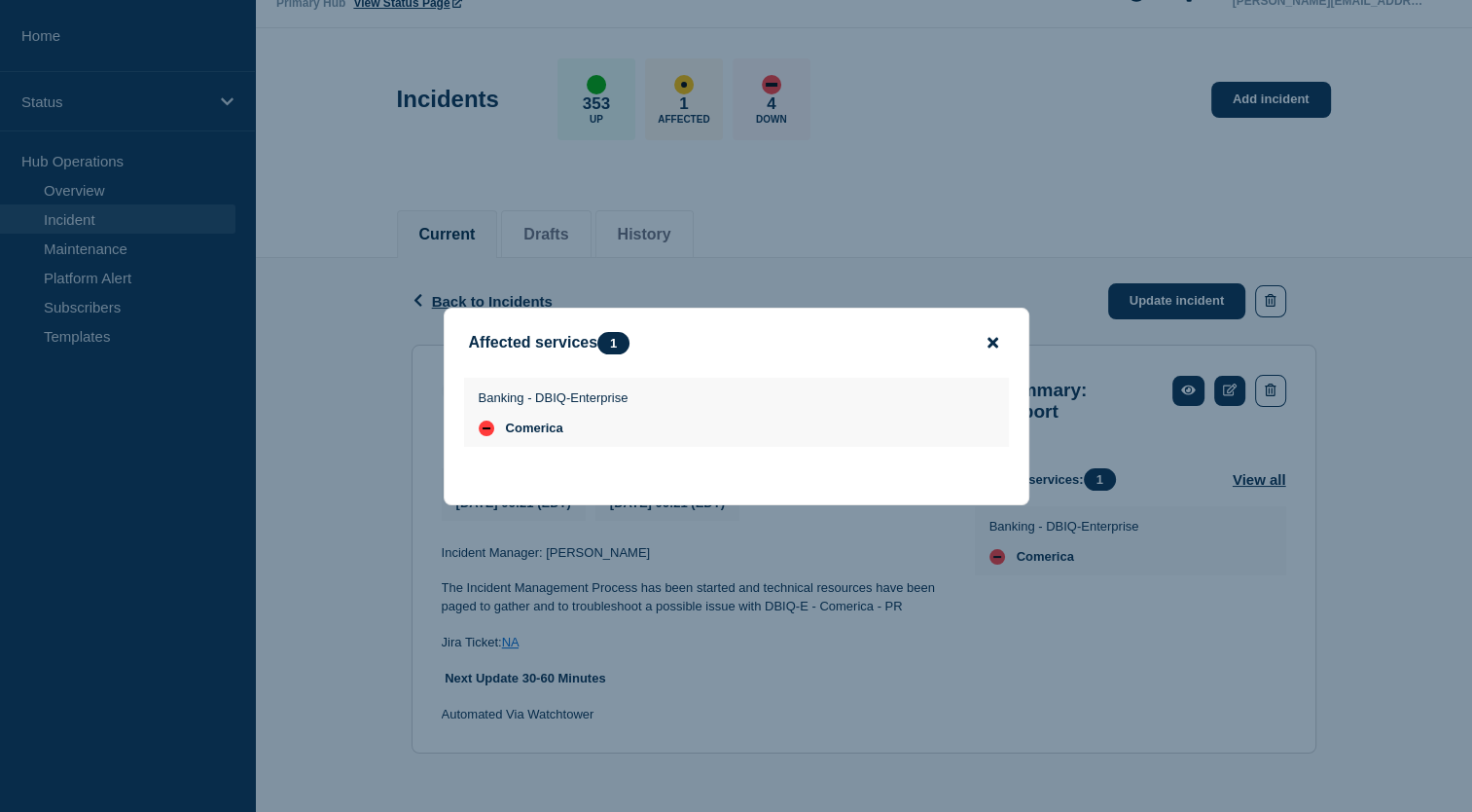
click at [997, 340] on icon "close button" at bounding box center [993, 343] width 11 height 16
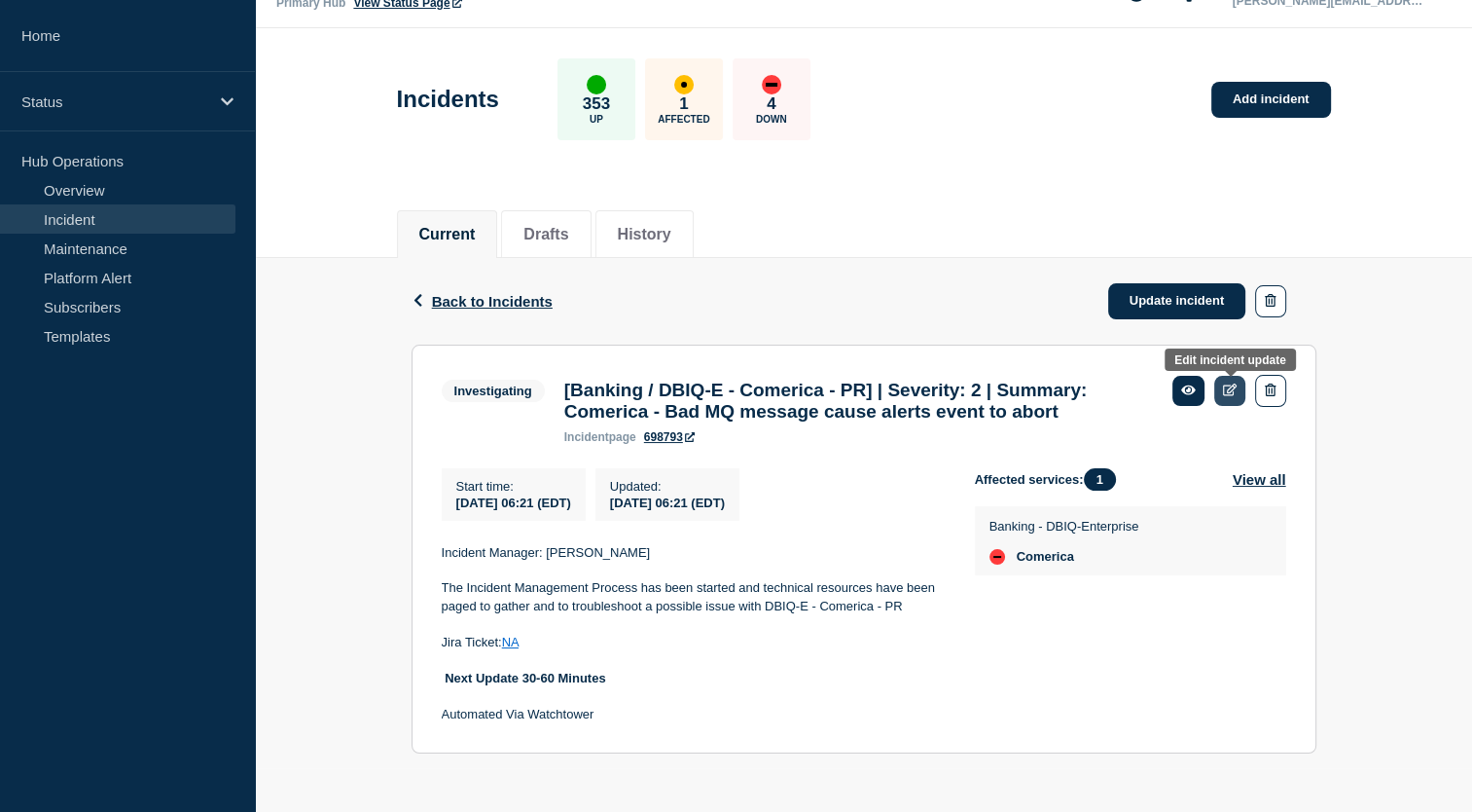
click at [1228, 383] on icon at bounding box center [1230, 389] width 15 height 13
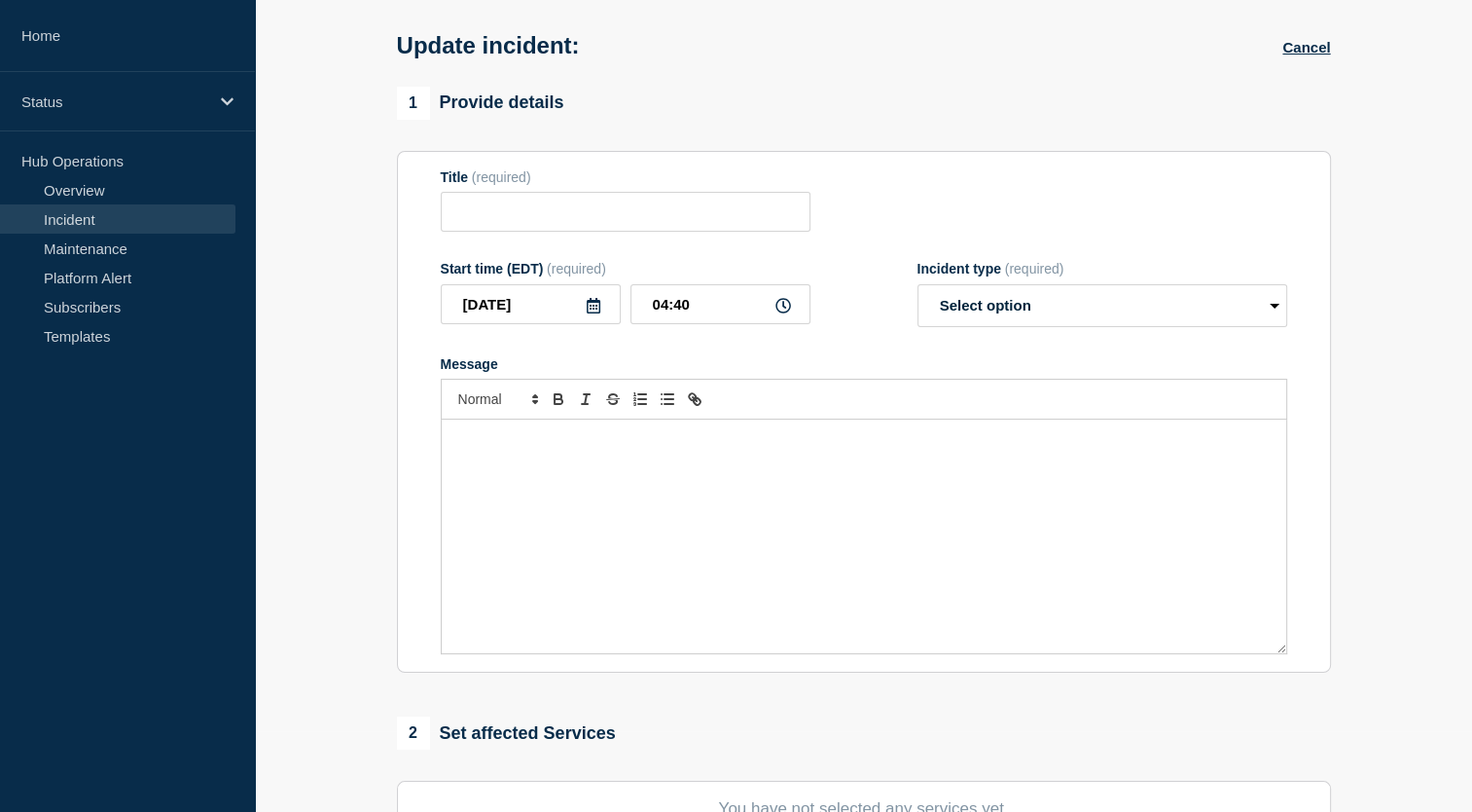
type input "[Banking / DBIQ-E - Comerica - PR] | Severity: 2 | Summary: Comerica - Bad MQ m…"
type input "2025-07-31"
type input "06:21"
select select "investigating"
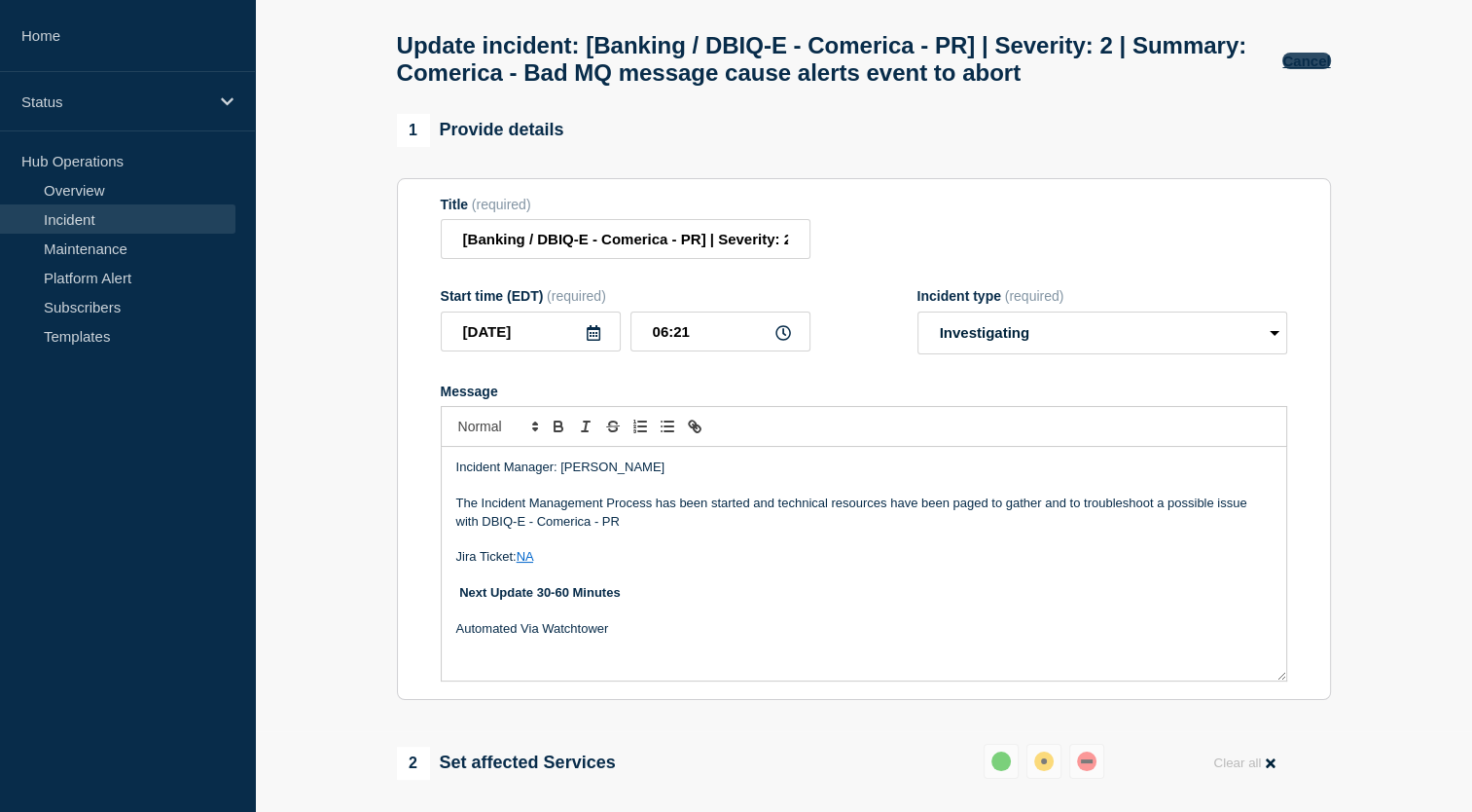
click at [1320, 65] on button "Cancel" at bounding box center [1306, 61] width 48 height 17
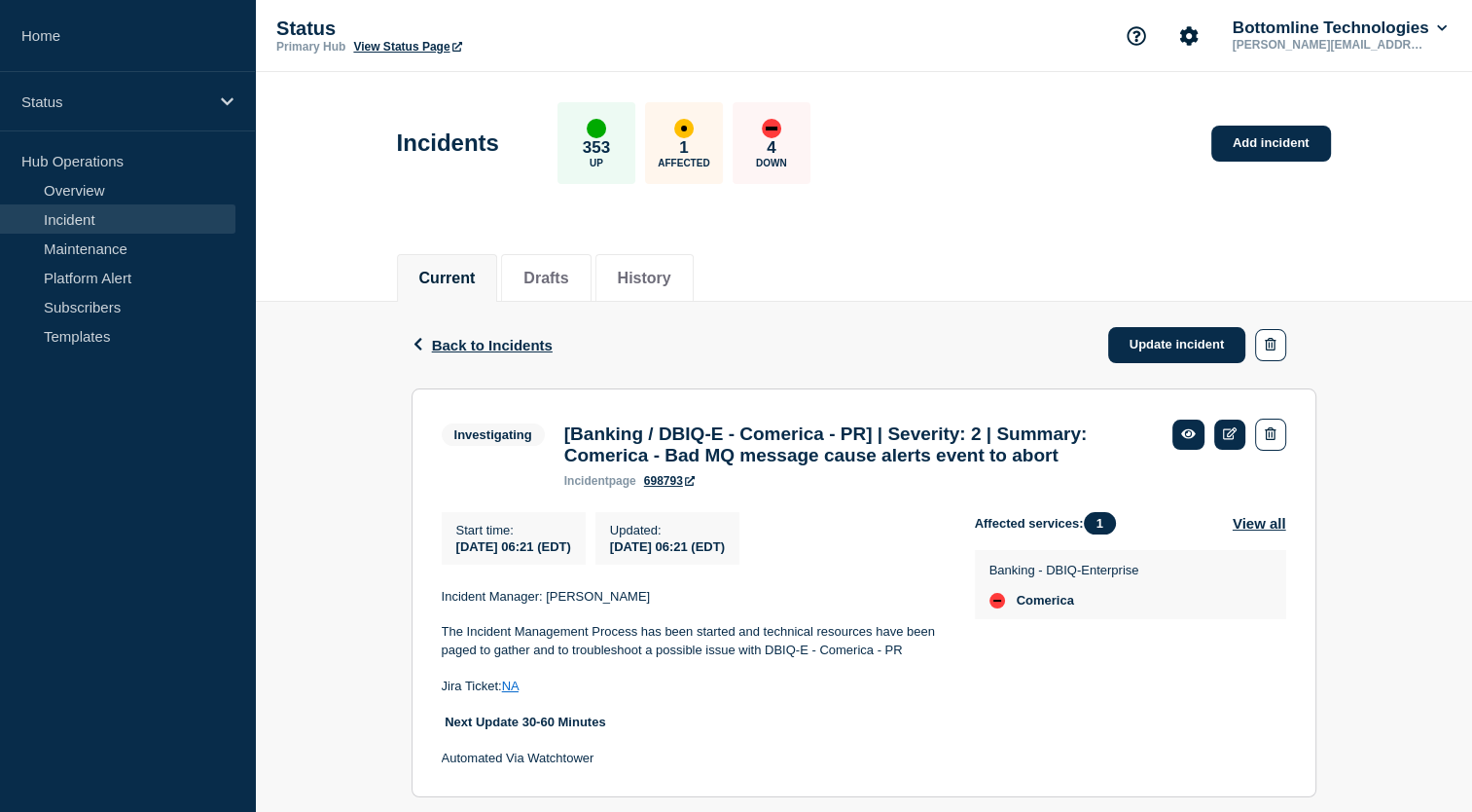
click at [488, 352] on div "Back Back to Incidents Update incident" at bounding box center [864, 345] width 905 height 86
click at [481, 337] on span "Back to Incidents" at bounding box center [492, 345] width 121 height 17
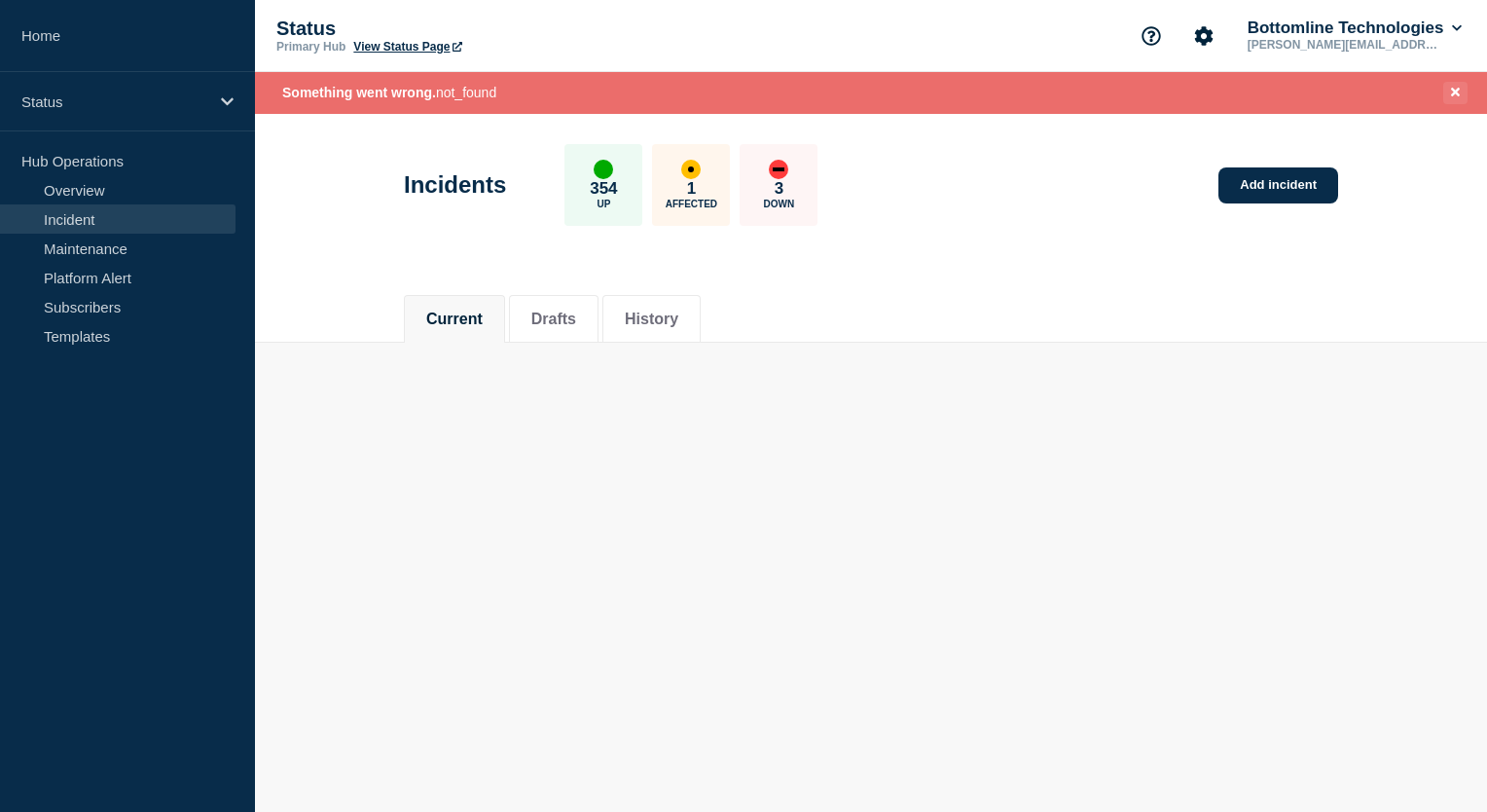
click at [1456, 93] on icon "Close banner" at bounding box center [1456, 91] width 9 height 13
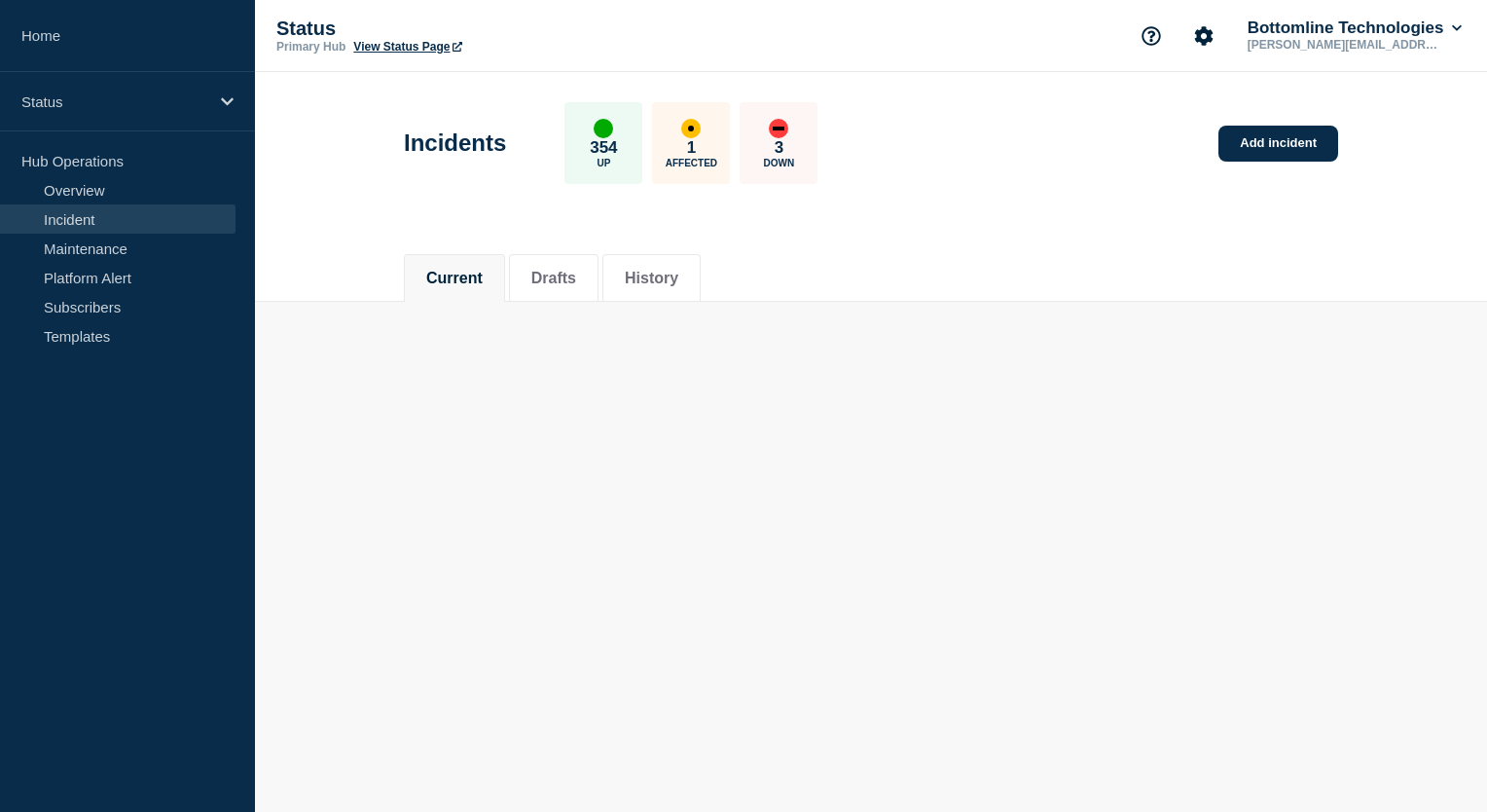
click at [84, 217] on link "Incident" at bounding box center [118, 219] width 236 height 29
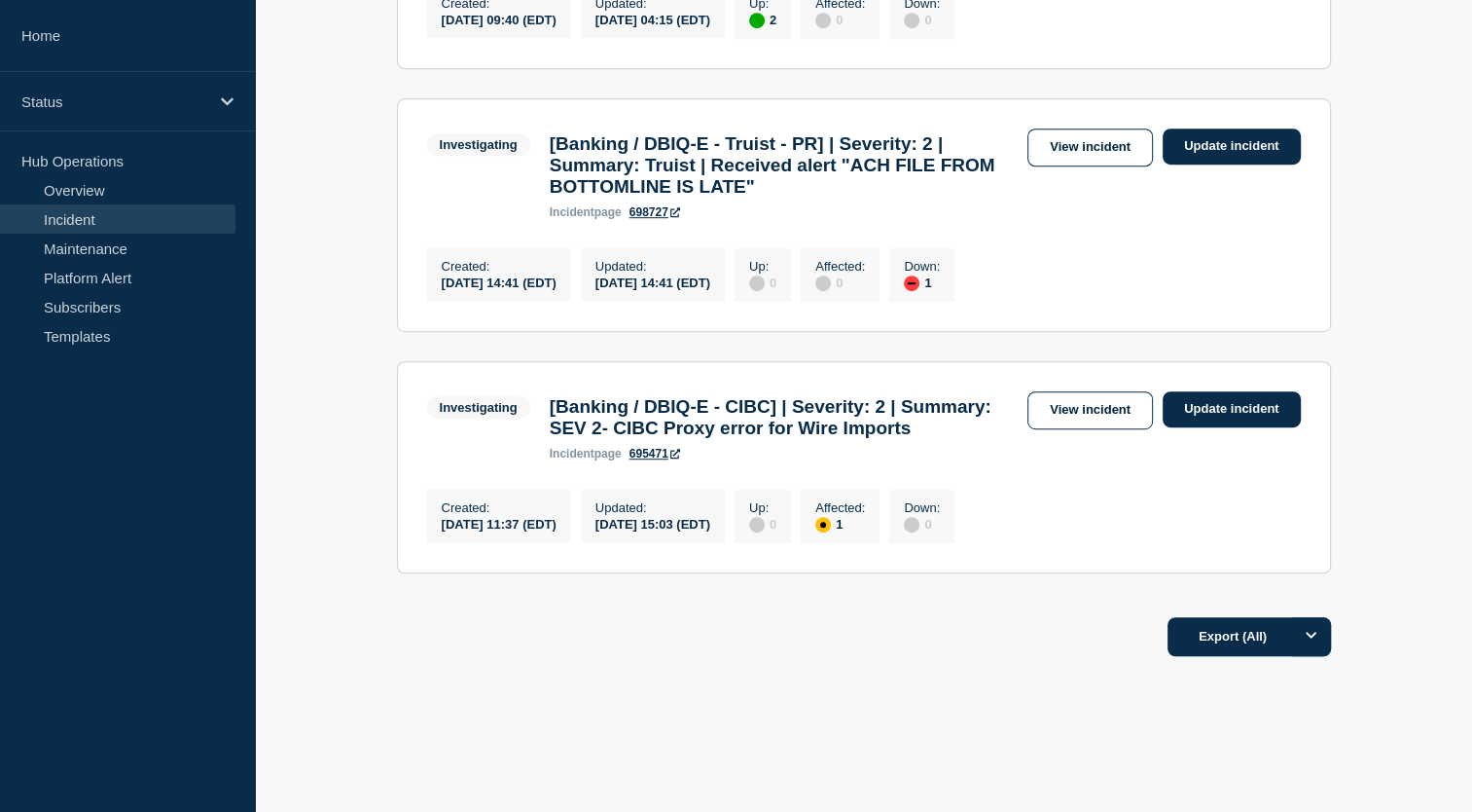
scroll to position [1181, 0]
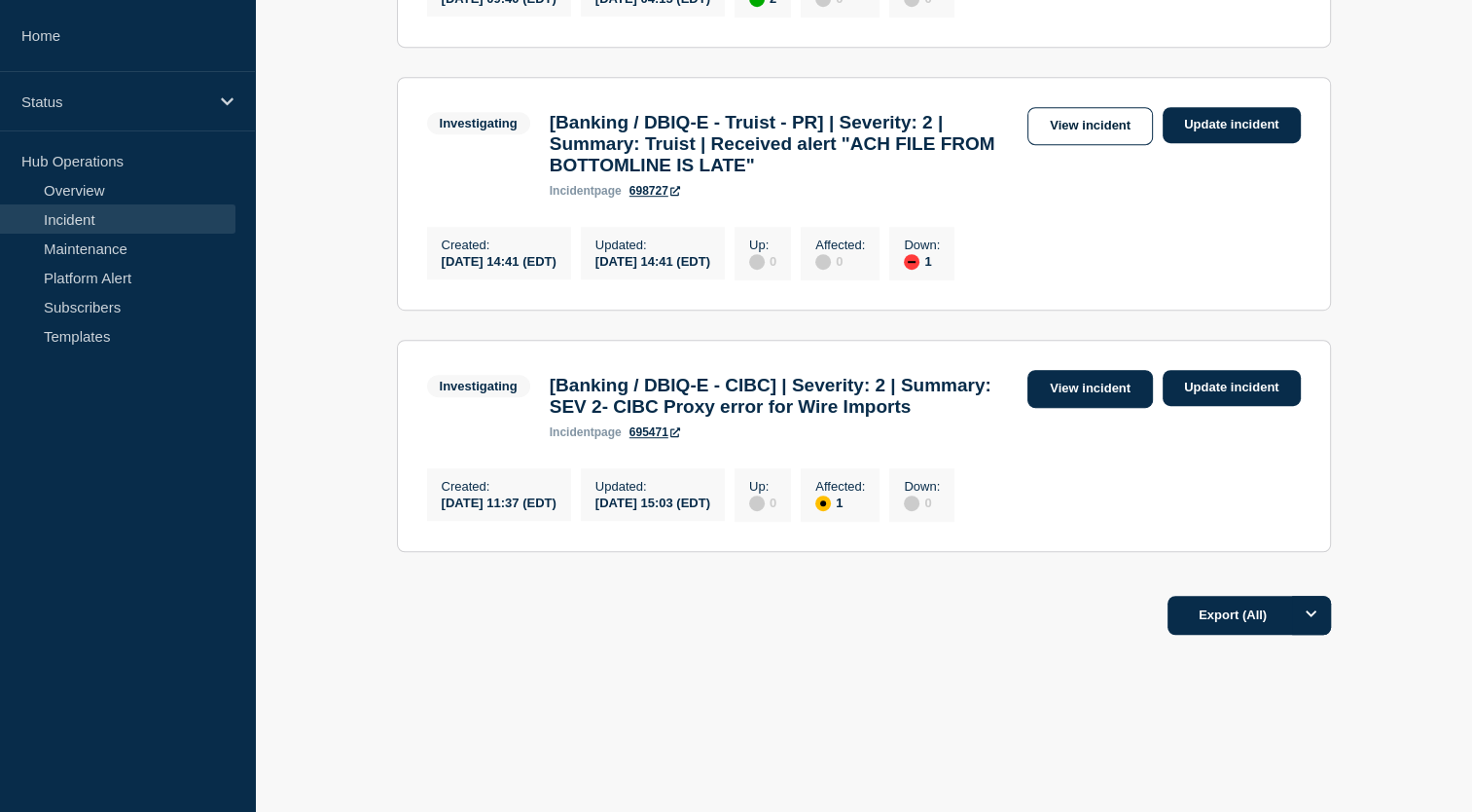
click at [1133, 370] on link "View incident" at bounding box center [1091, 389] width 126 height 38
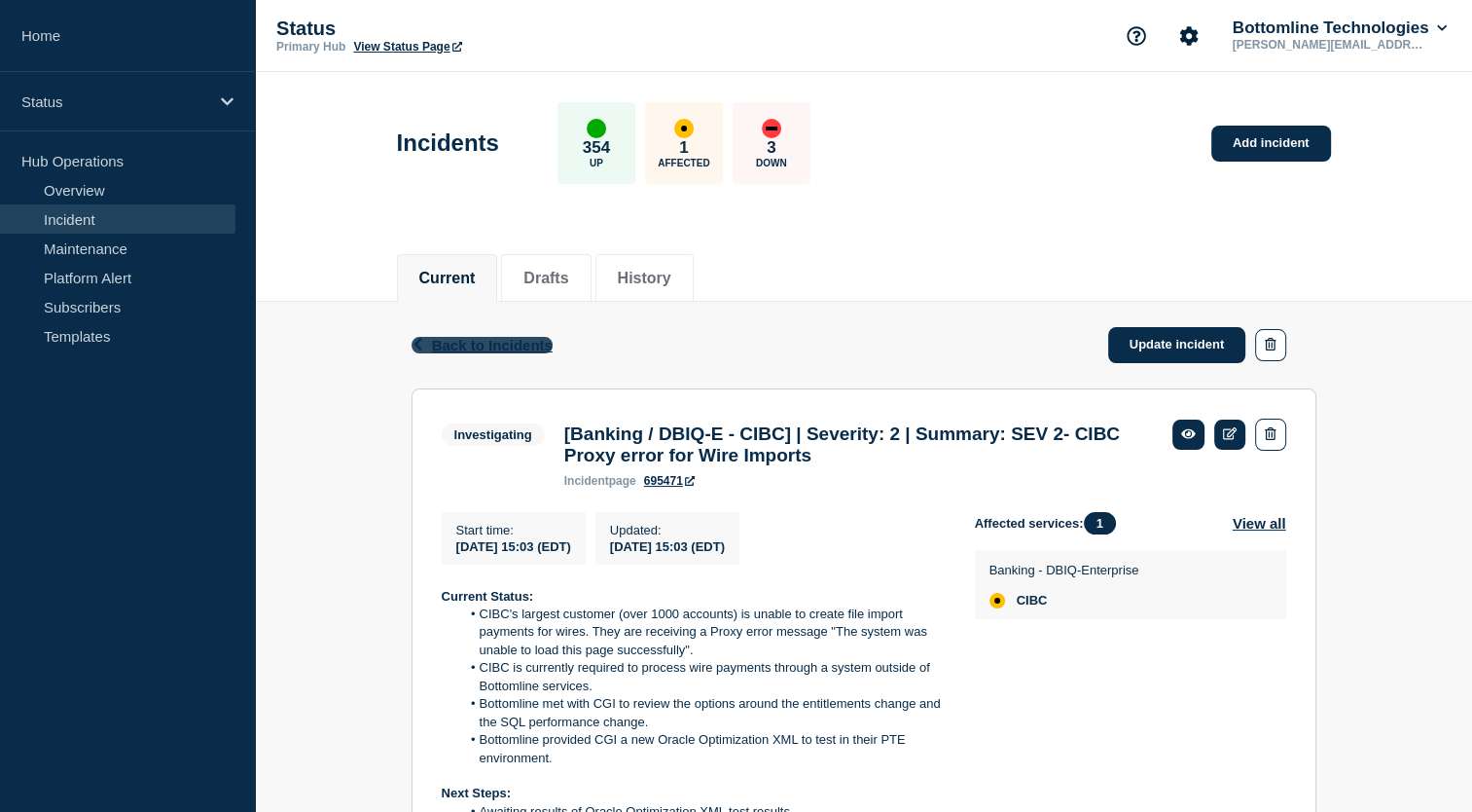
click at [450, 349] on span "Back to Incidents" at bounding box center [492, 345] width 121 height 17
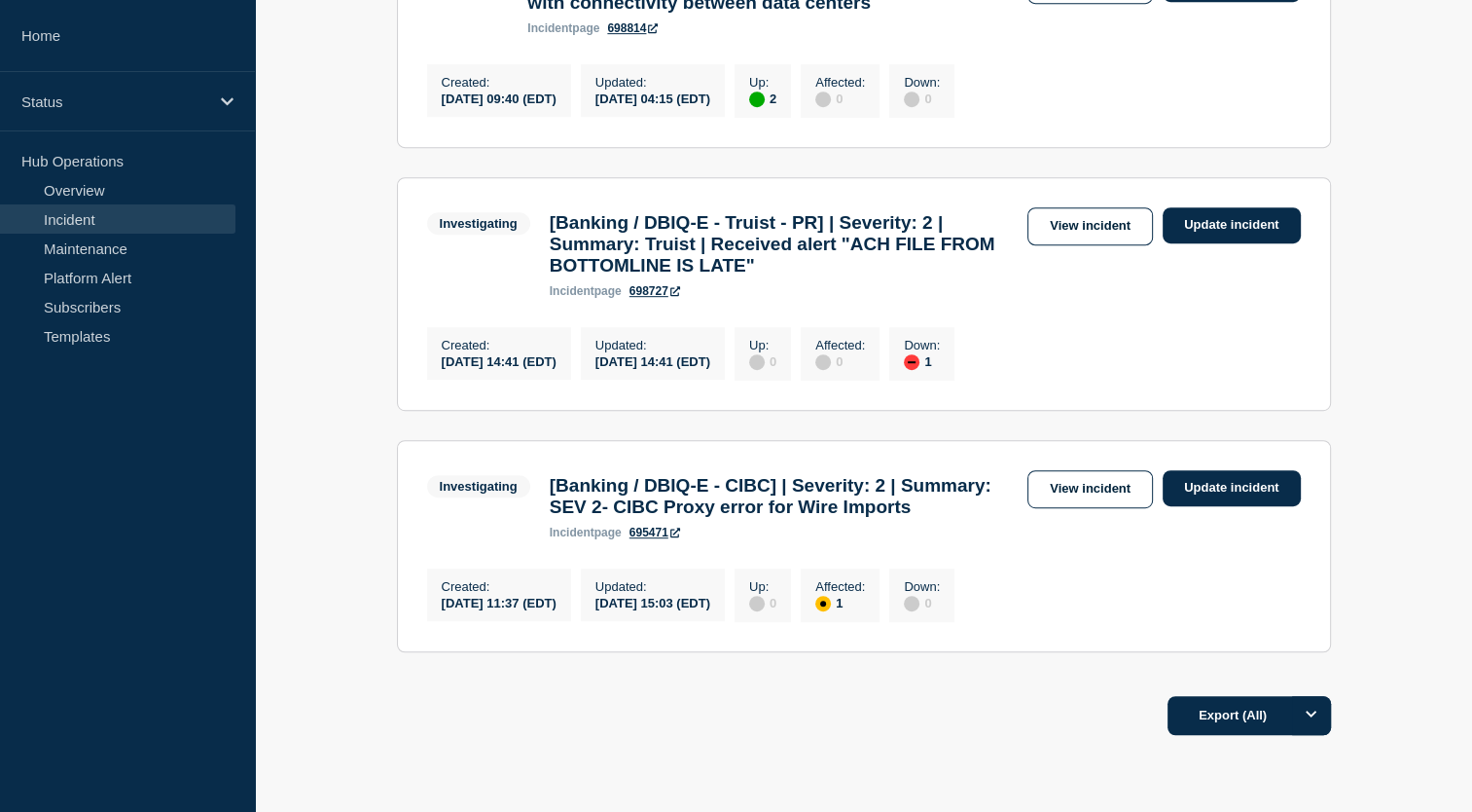
scroll to position [890, 0]
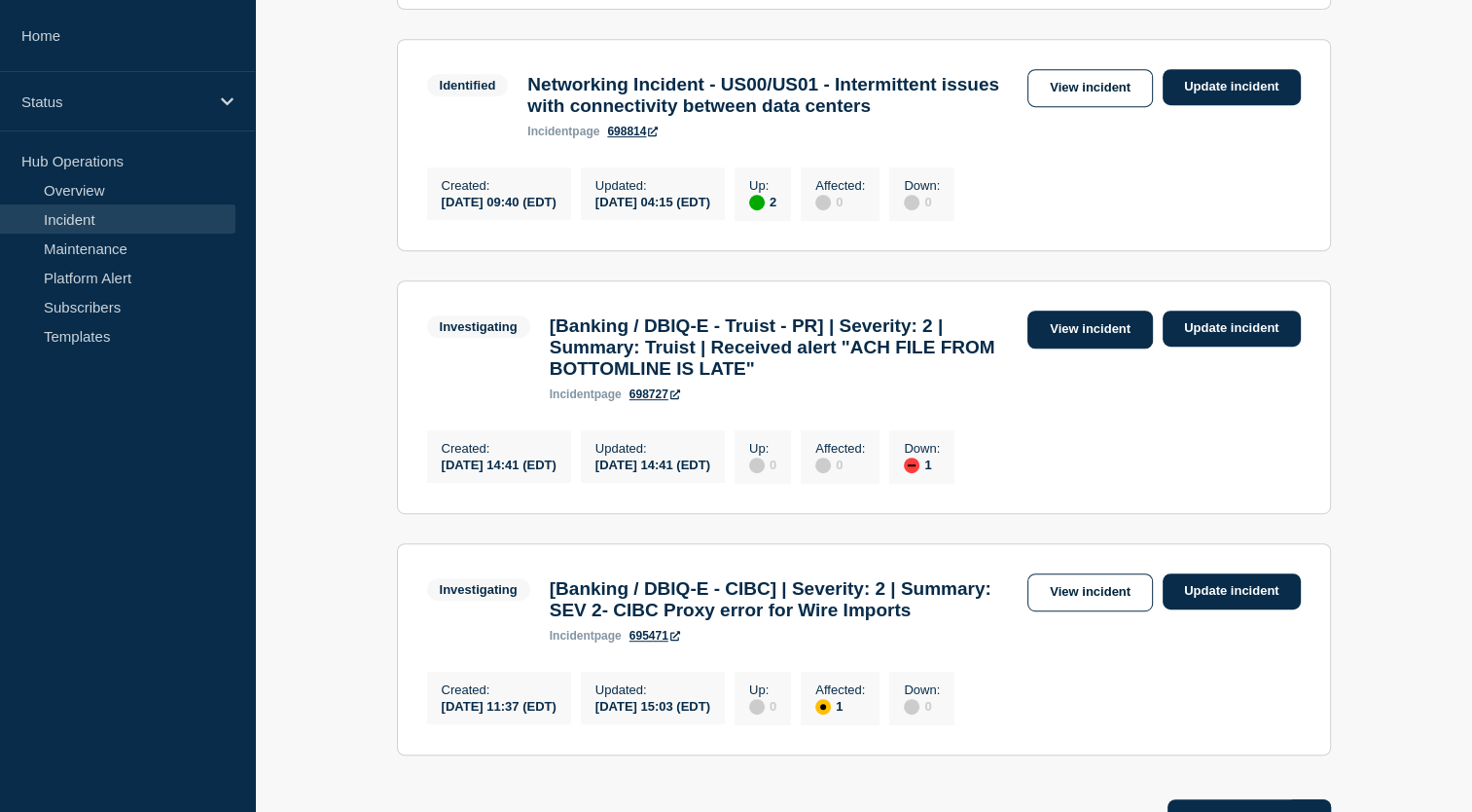
click at [1103, 349] on link "View incident" at bounding box center [1091, 329] width 126 height 38
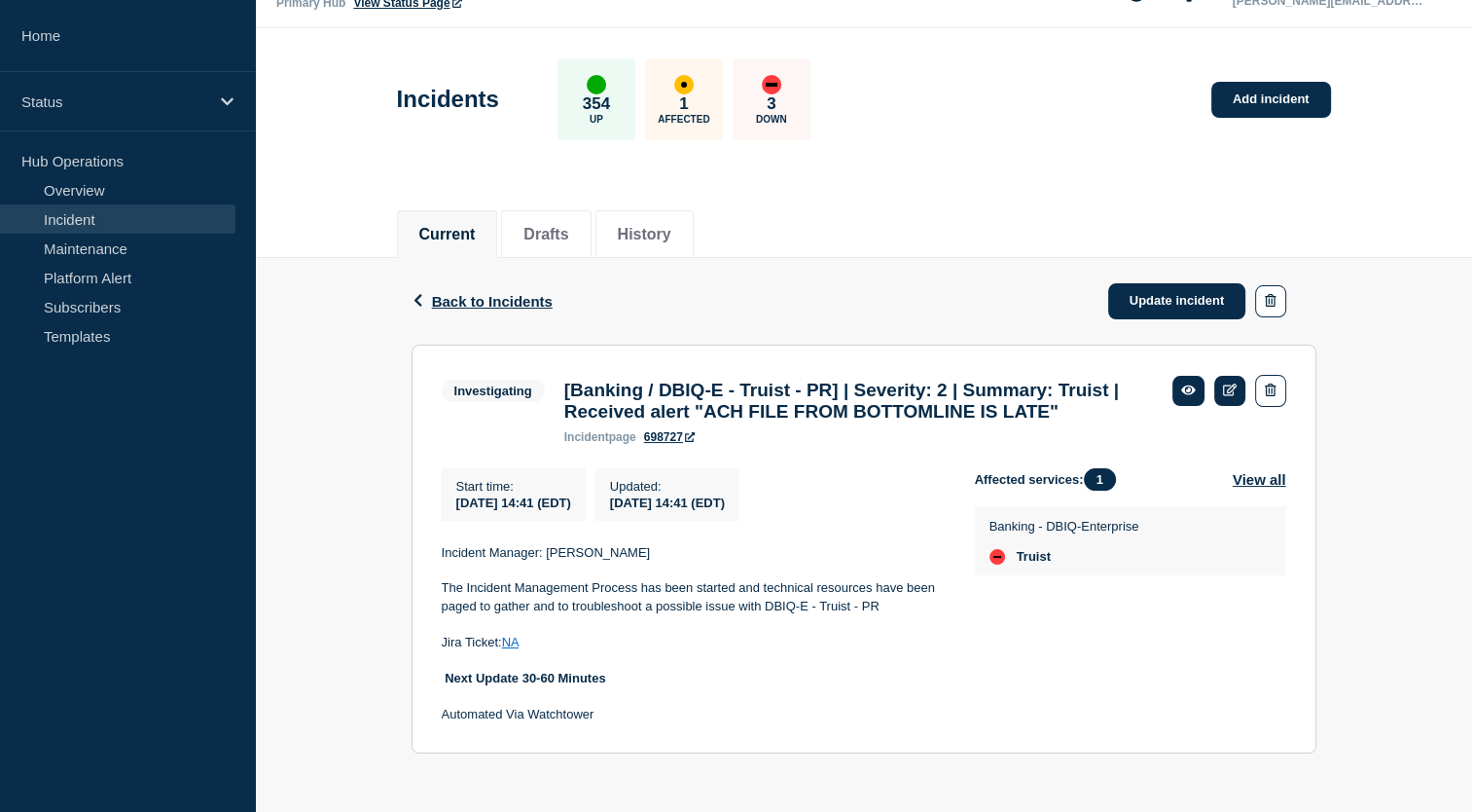
scroll to position [81, 0]
drag, startPoint x: 545, startPoint y: 549, endPoint x: 658, endPoint y: 560, distance: 113.5
click at [658, 560] on p "Incident Manager: Mike Hirons" at bounding box center [692, 553] width 502 height 18
copy p "Mike Hirons"
click at [888, 653] on p at bounding box center [692, 660] width 502 height 18
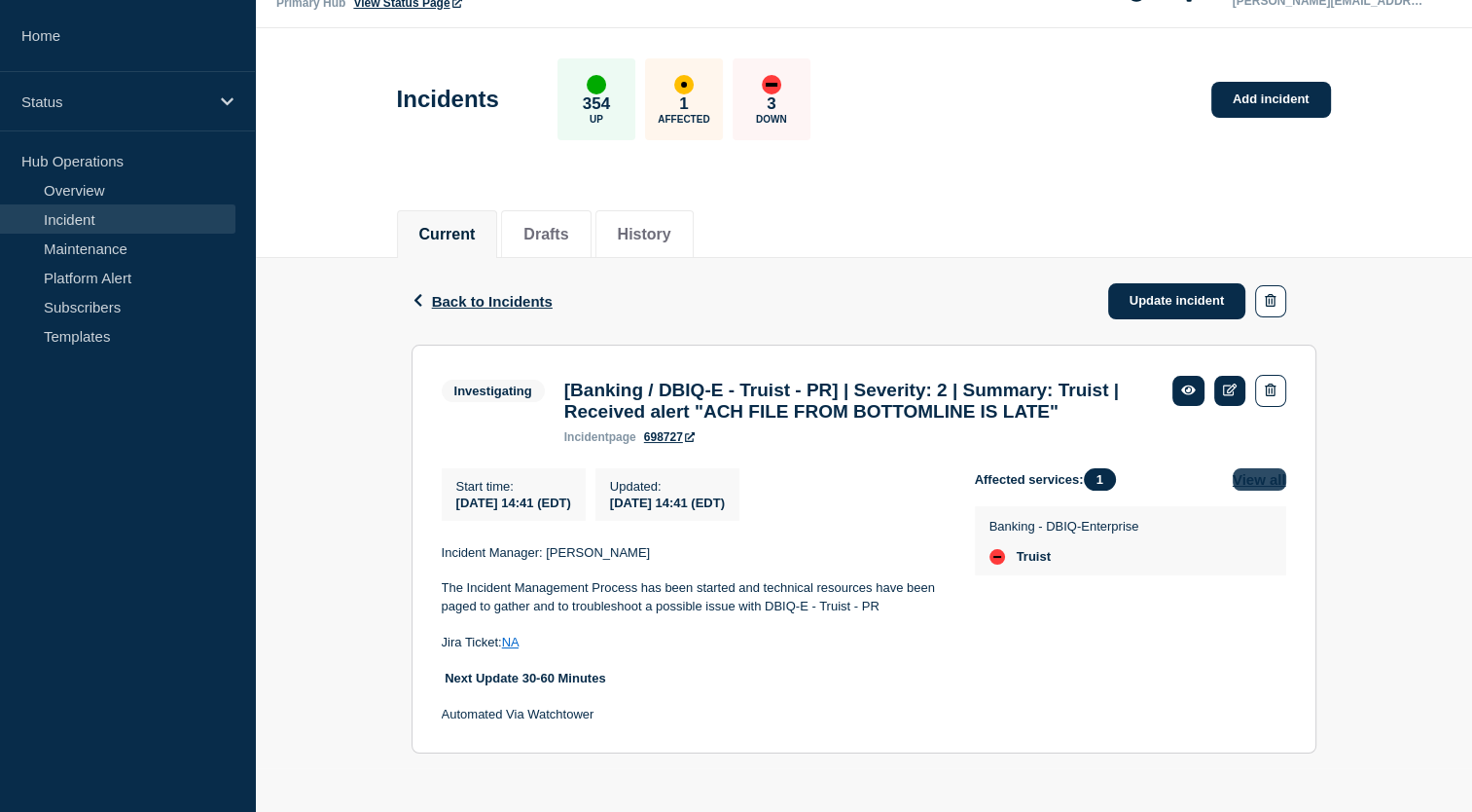
click at [1256, 475] on button "View all" at bounding box center [1260, 479] width 54 height 23
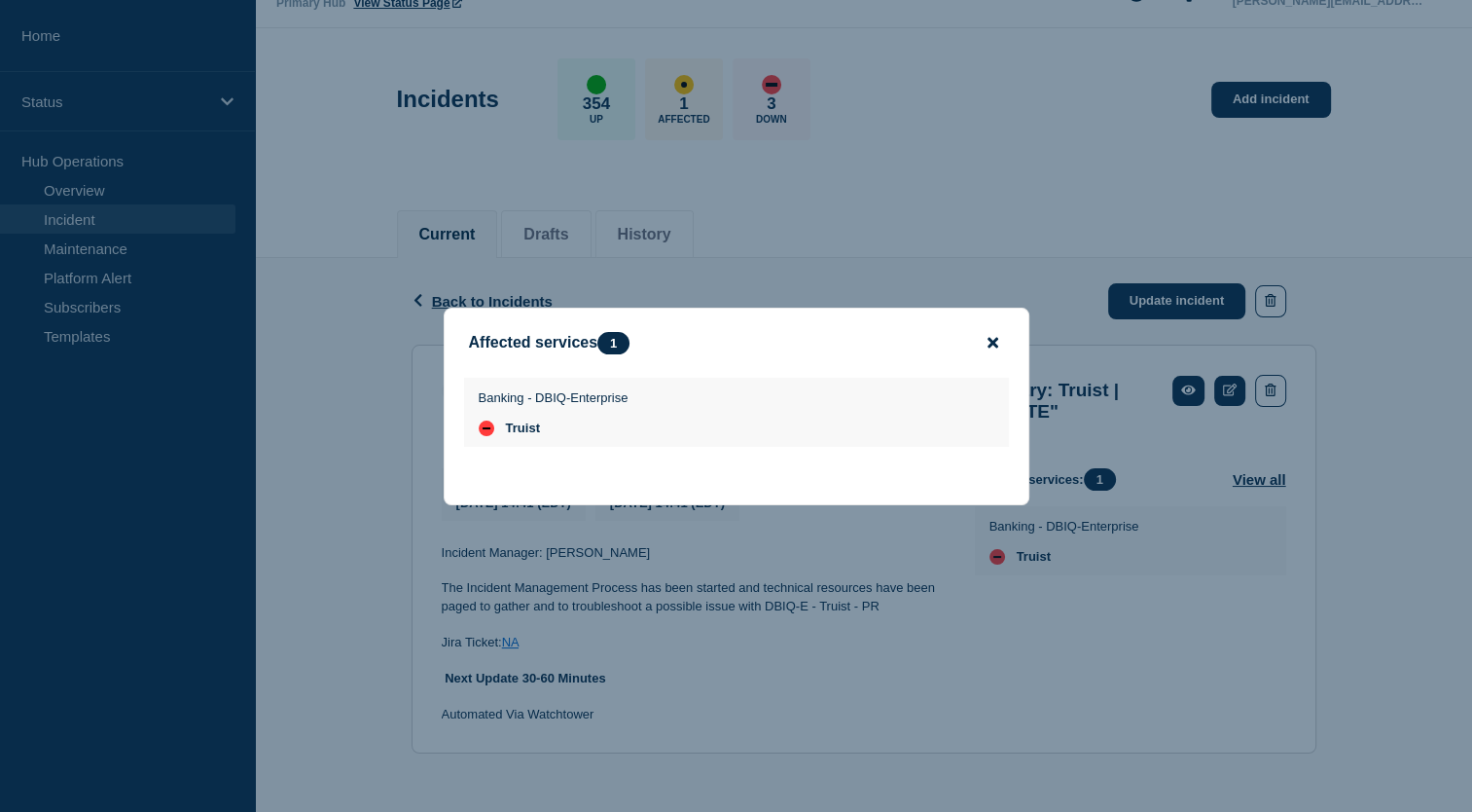
click at [997, 340] on icon "close button" at bounding box center [993, 343] width 11 height 16
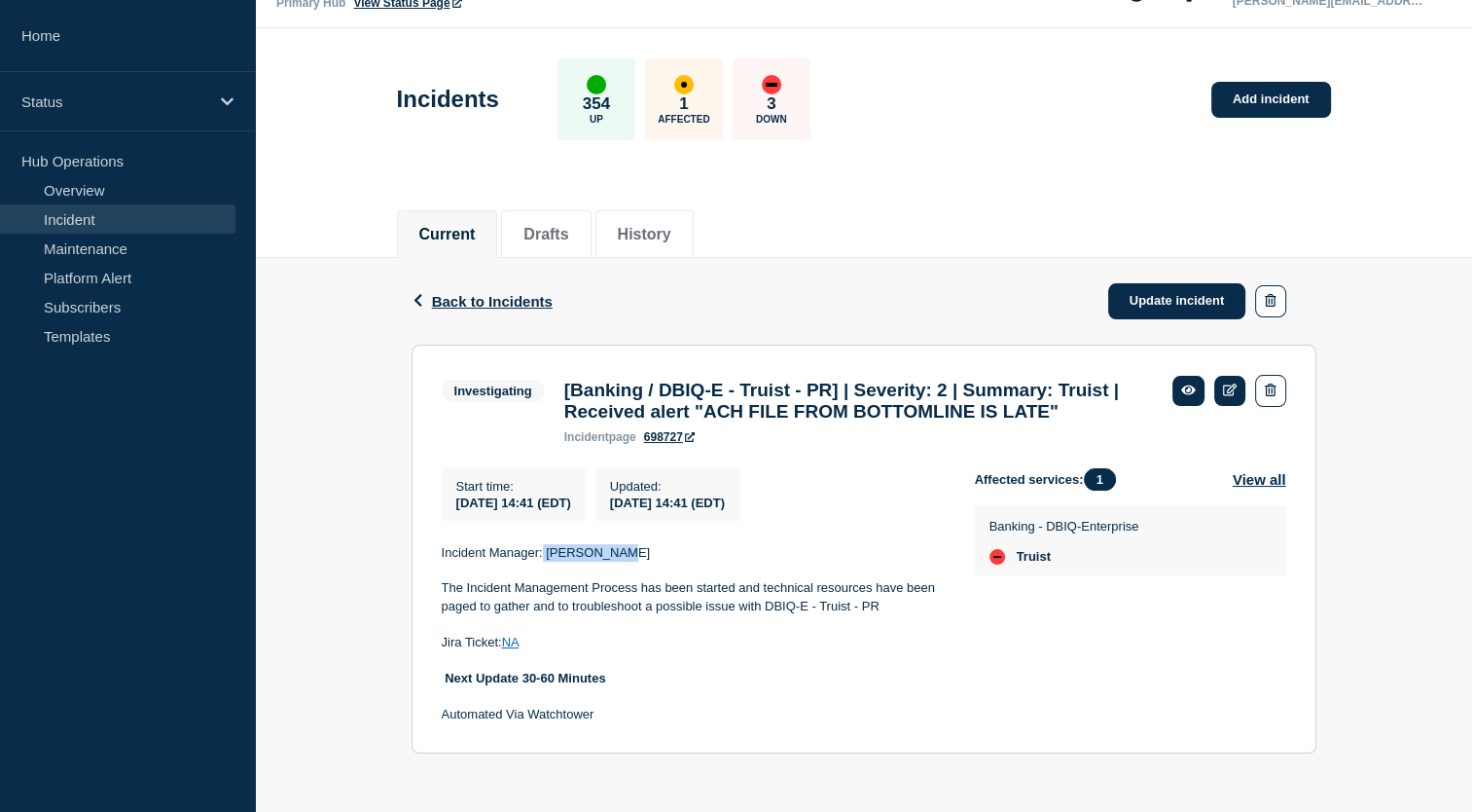
drag, startPoint x: 615, startPoint y: 547, endPoint x: 543, endPoint y: 543, distance: 72.1
click at [543, 544] on p "Incident Manager: Mike Hirons" at bounding box center [692, 553] width 502 height 18
copy p "Mike Hirons"
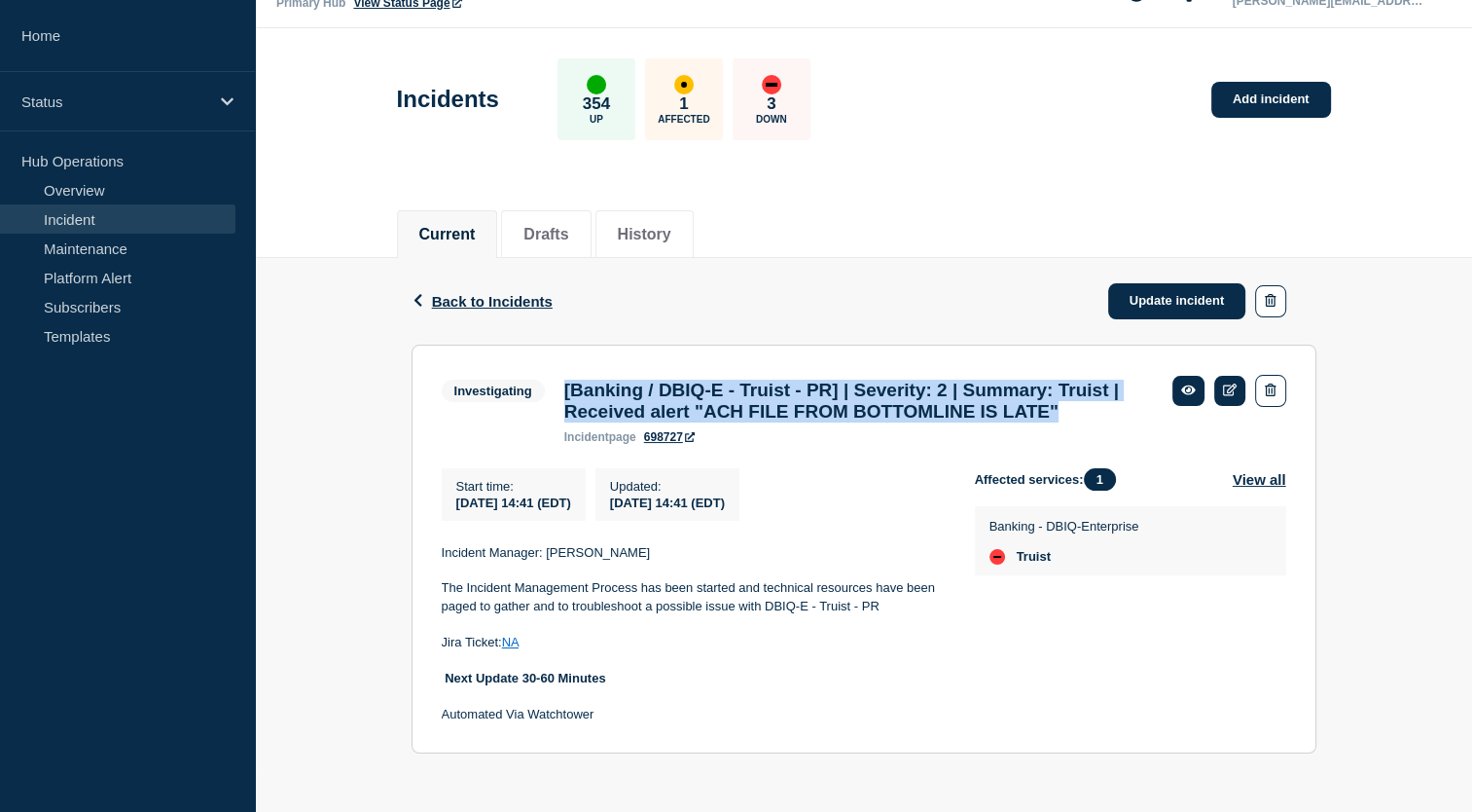
drag, startPoint x: 558, startPoint y: 358, endPoint x: 633, endPoint y: 411, distance: 91.8
click at [633, 411] on div "[Banking / DBIQ-E - Truist - PR] | Severity: 2 | Summary: Truist | Received ale…" at bounding box center [858, 410] width 608 height 64
copy h3 "[Banking / DBIQ-E - Truist - PR] | Severity: 2 | Summary: Truist | Received ale…"
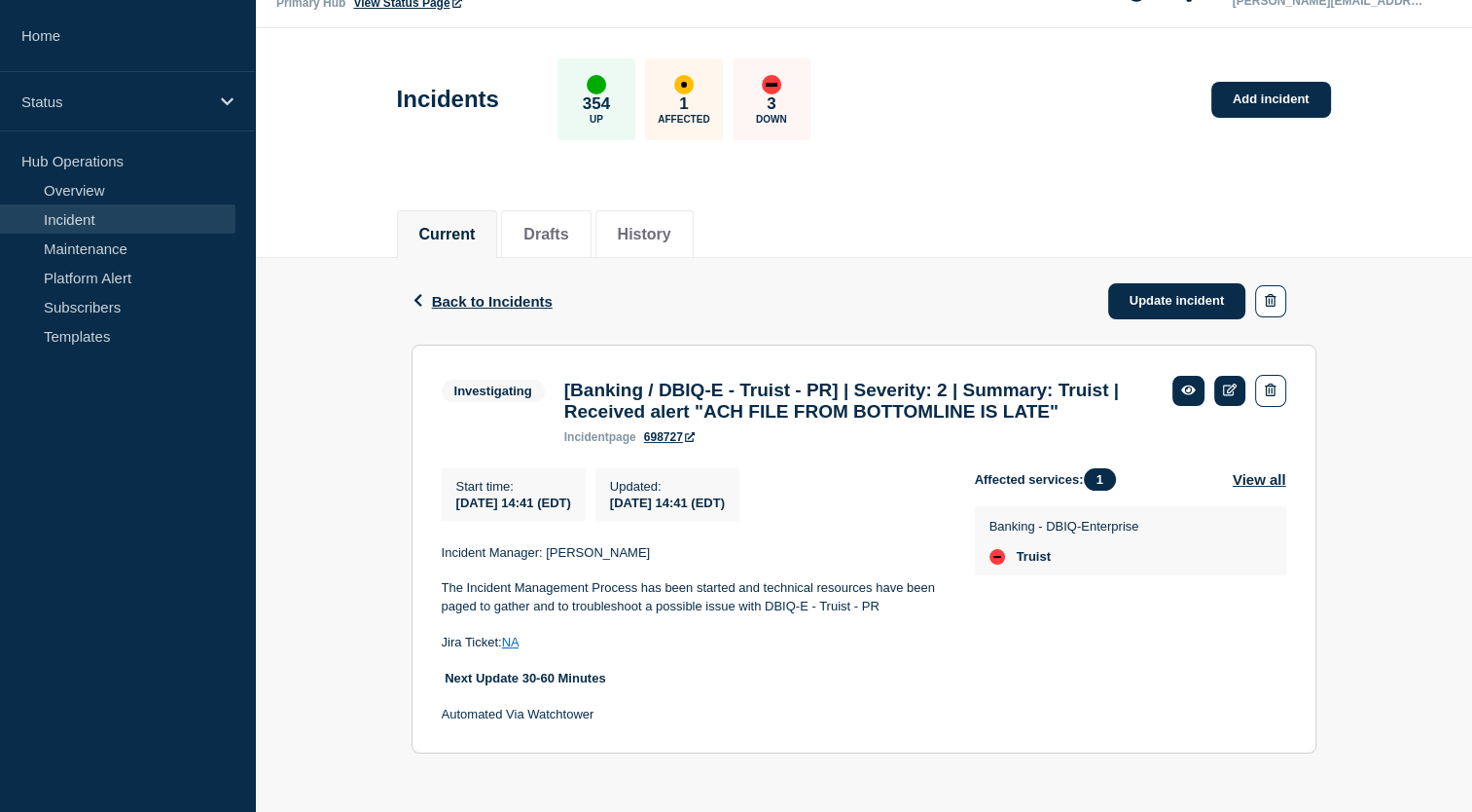
click at [379, 537] on div "Back Back to Incidents Update incident Investigating [Banking / DBIQ-E - Truist…" at bounding box center [864, 520] width 1218 height 525
click at [451, 293] on span "Back to Incidents" at bounding box center [492, 300] width 121 height 17
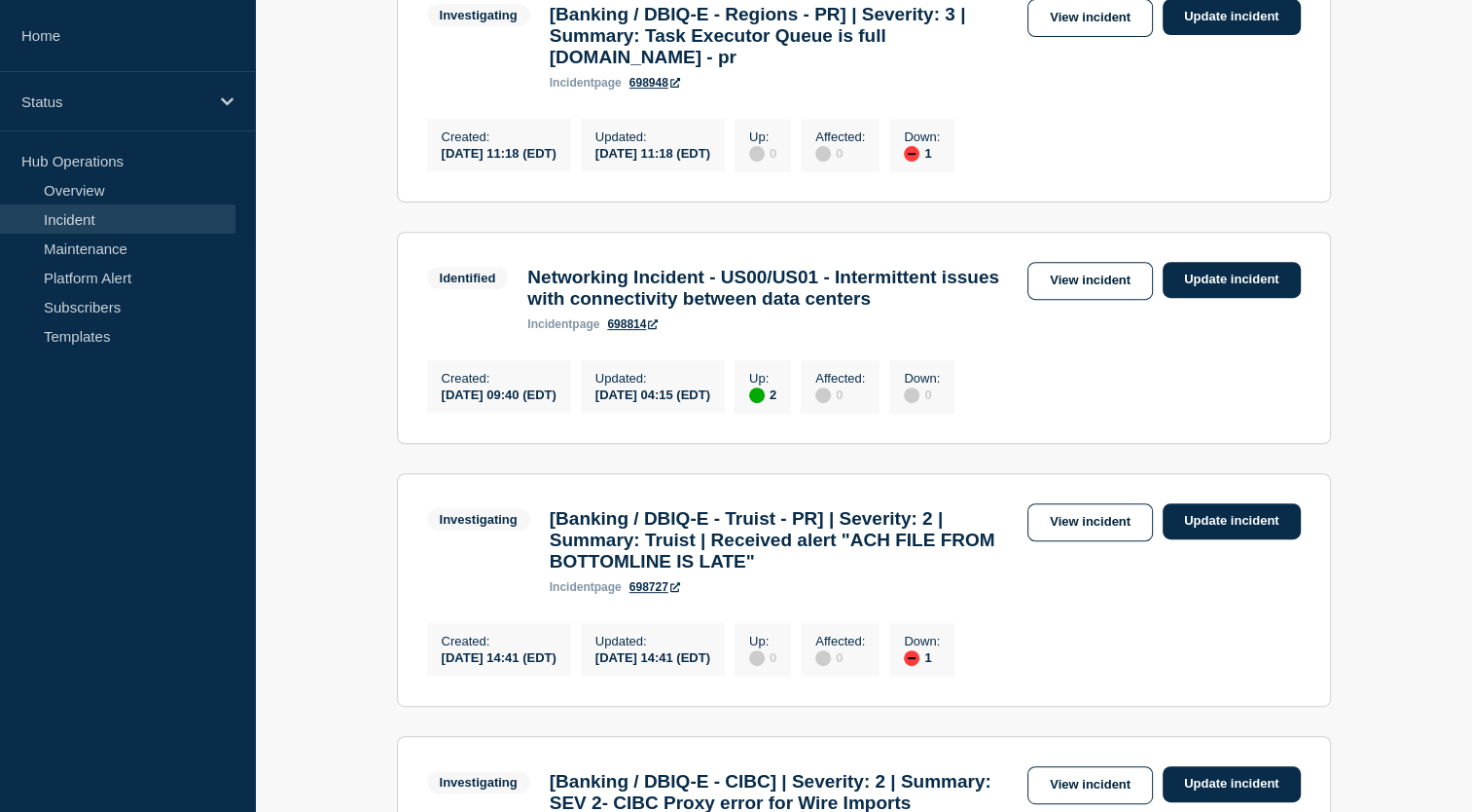
scroll to position [695, 0]
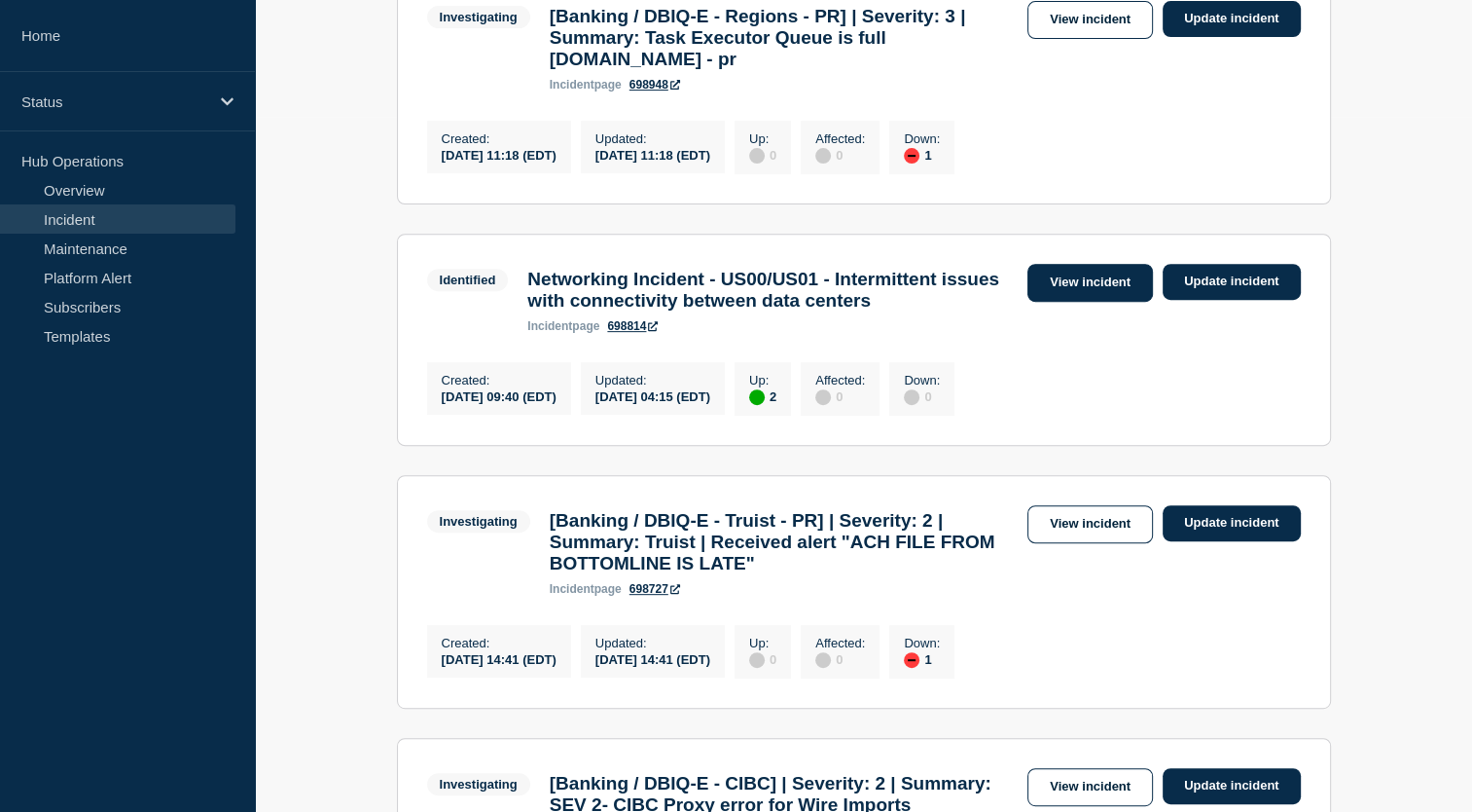
click at [1072, 301] on link "View incident" at bounding box center [1091, 283] width 126 height 38
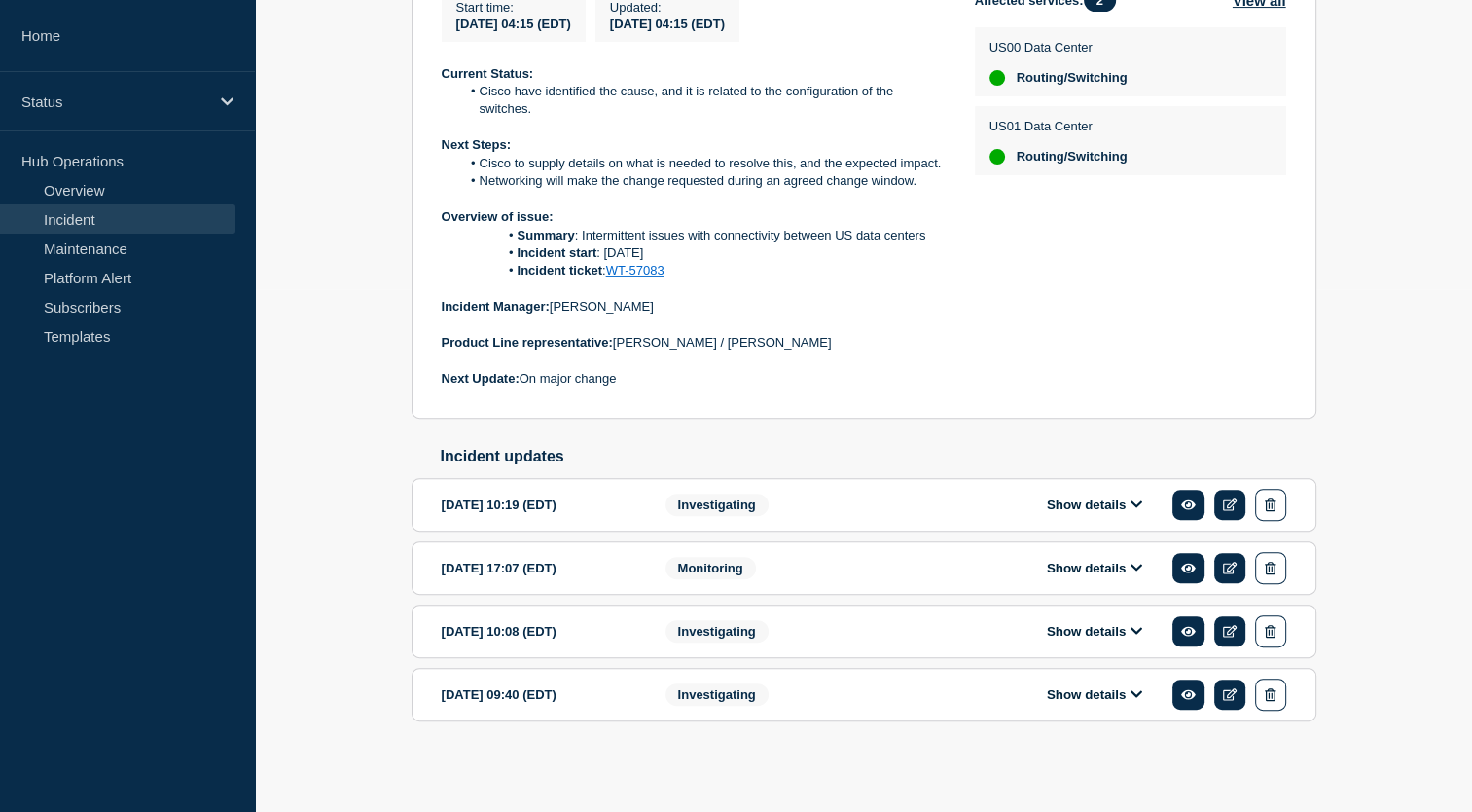
scroll to position [535, 0]
click at [630, 267] on link "WT-57083" at bounding box center [634, 270] width 58 height 15
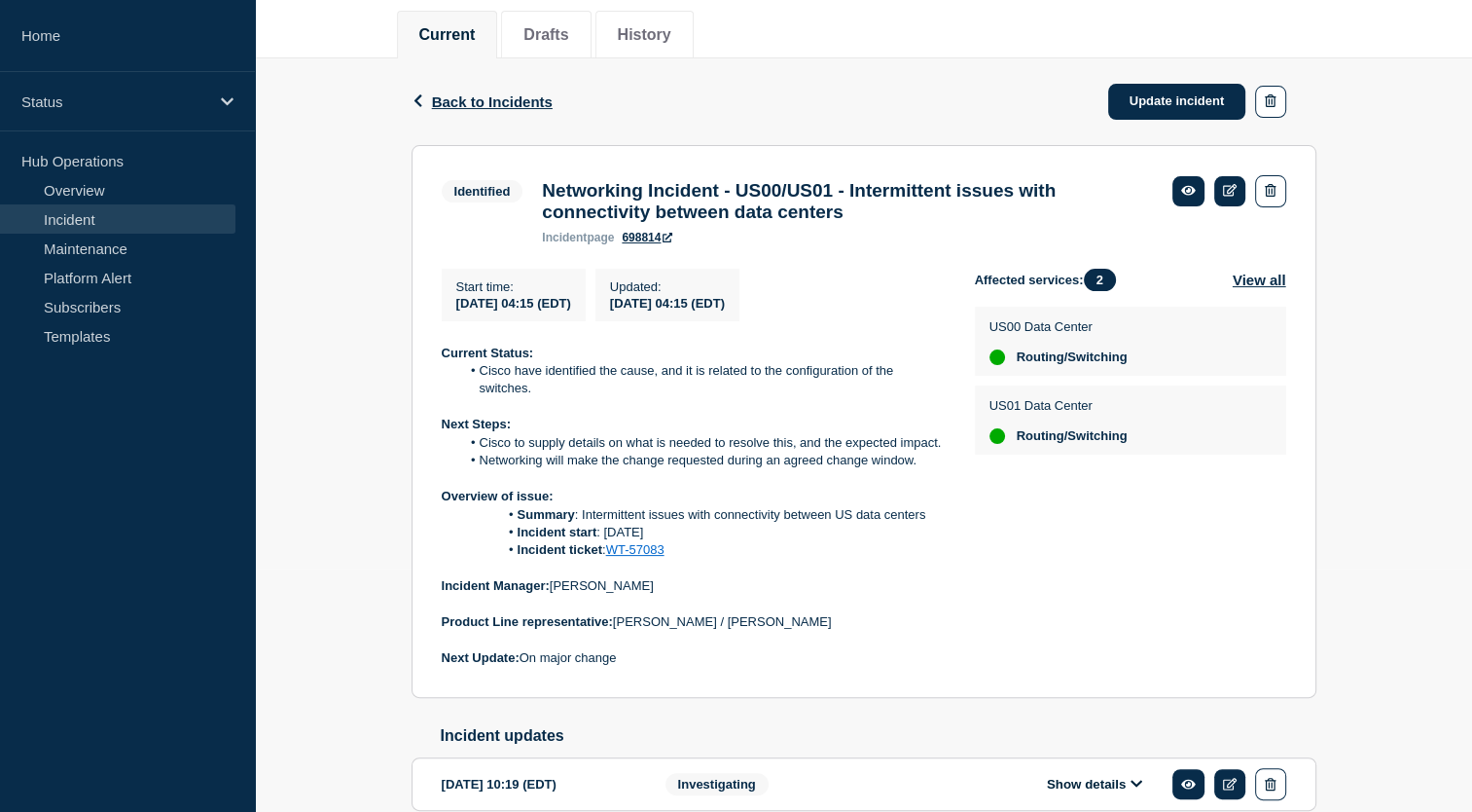
scroll to position [341, 0]
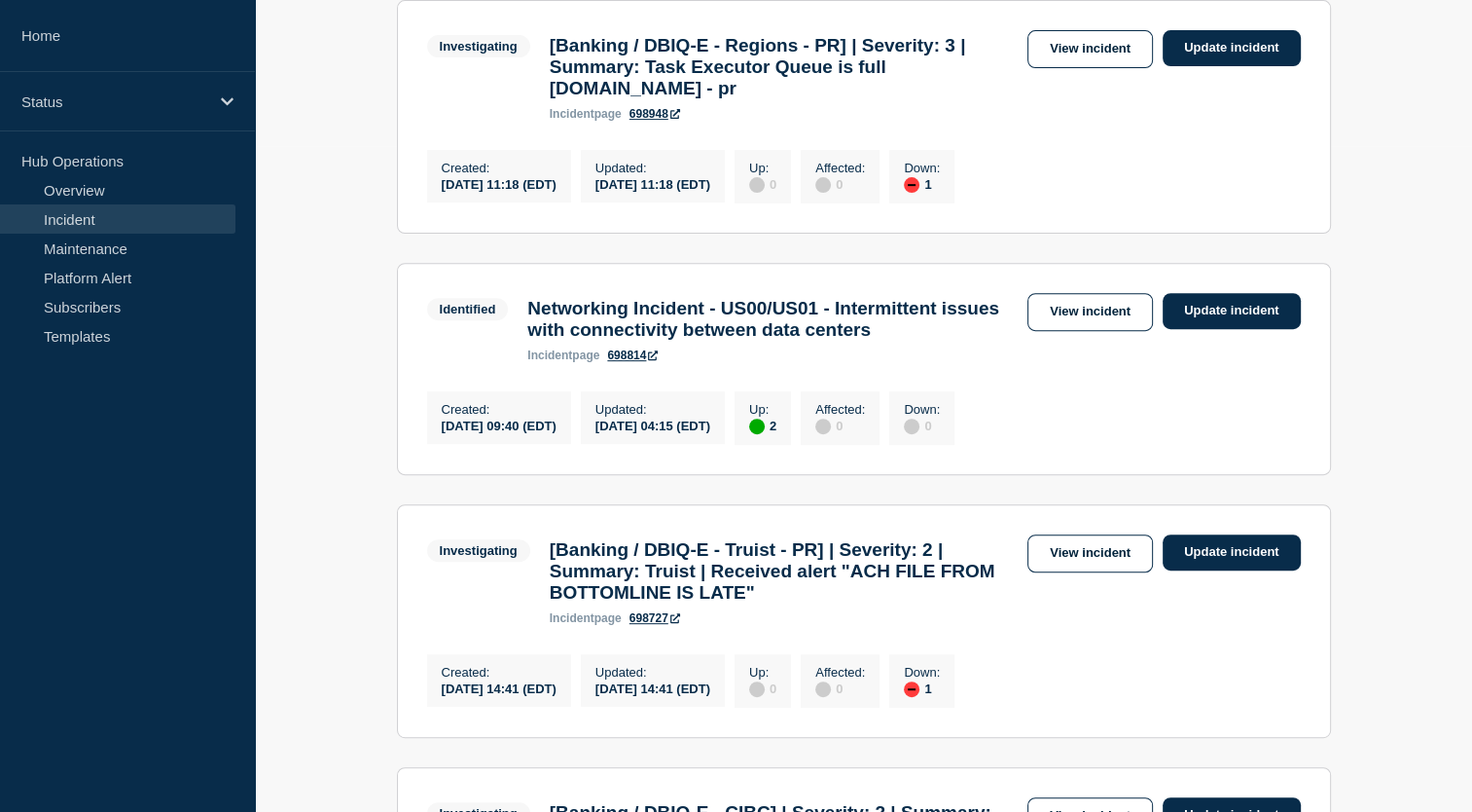
scroll to position [673, 0]
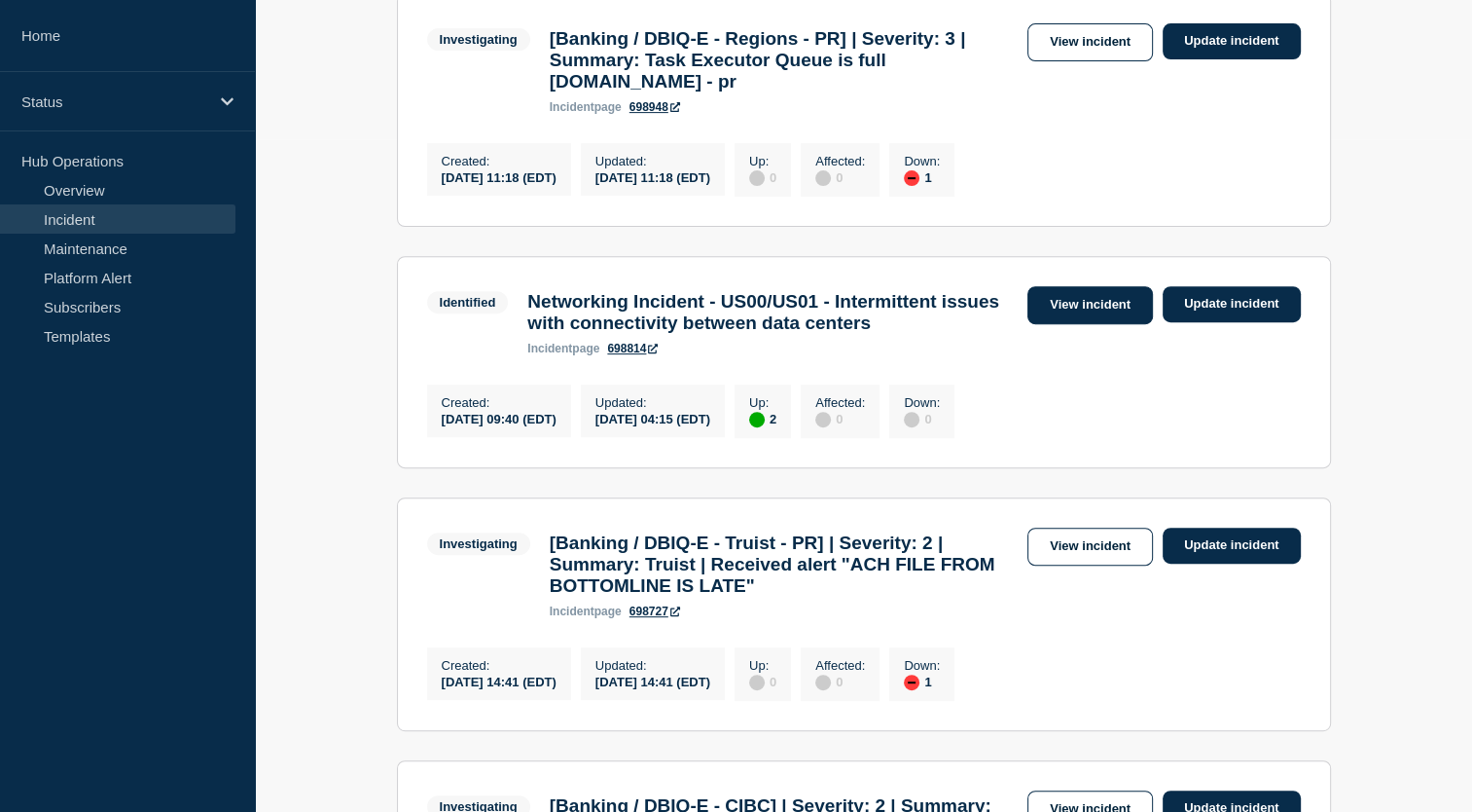
click at [1106, 324] on link "View incident" at bounding box center [1091, 304] width 126 height 38
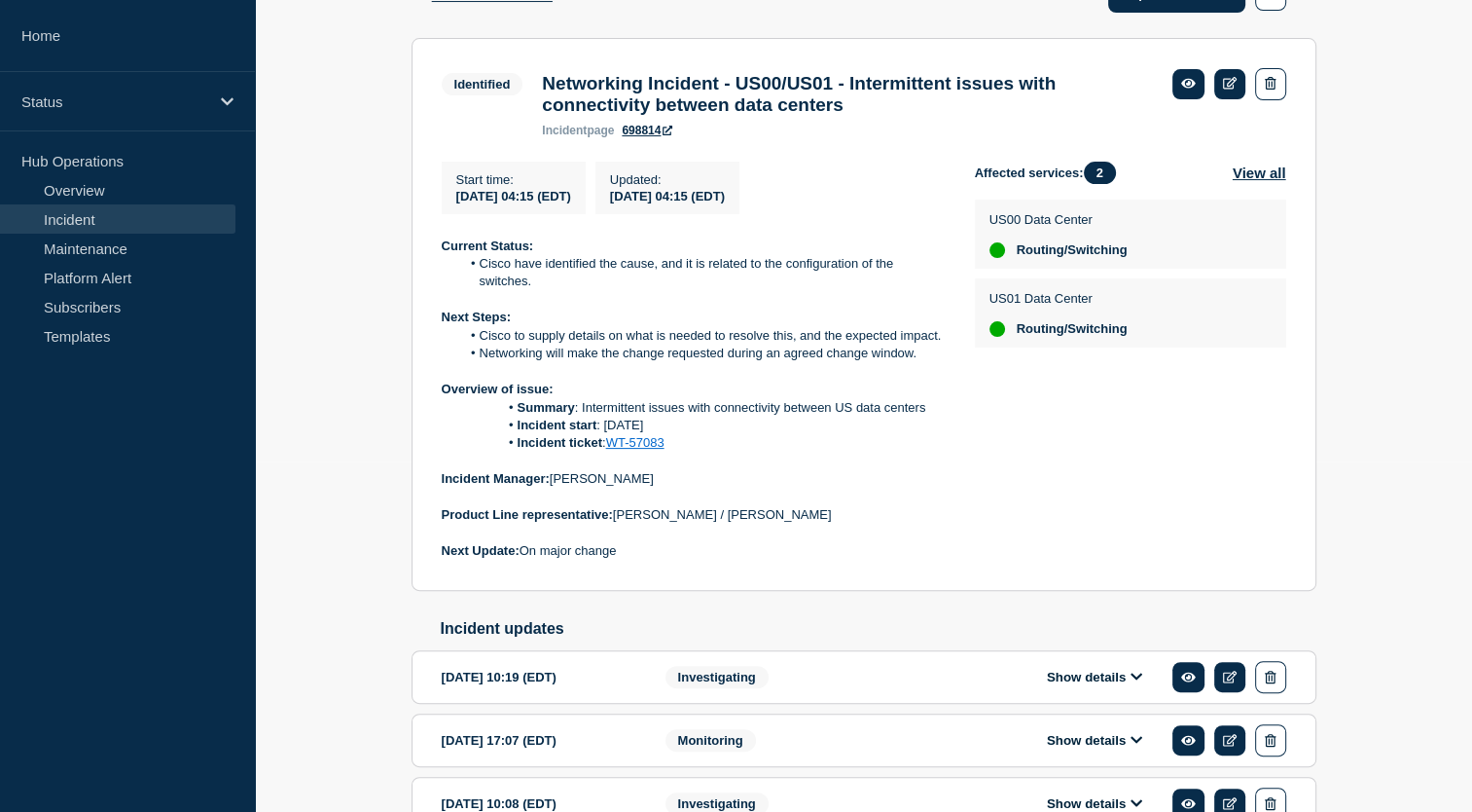
scroll to position [239, 0]
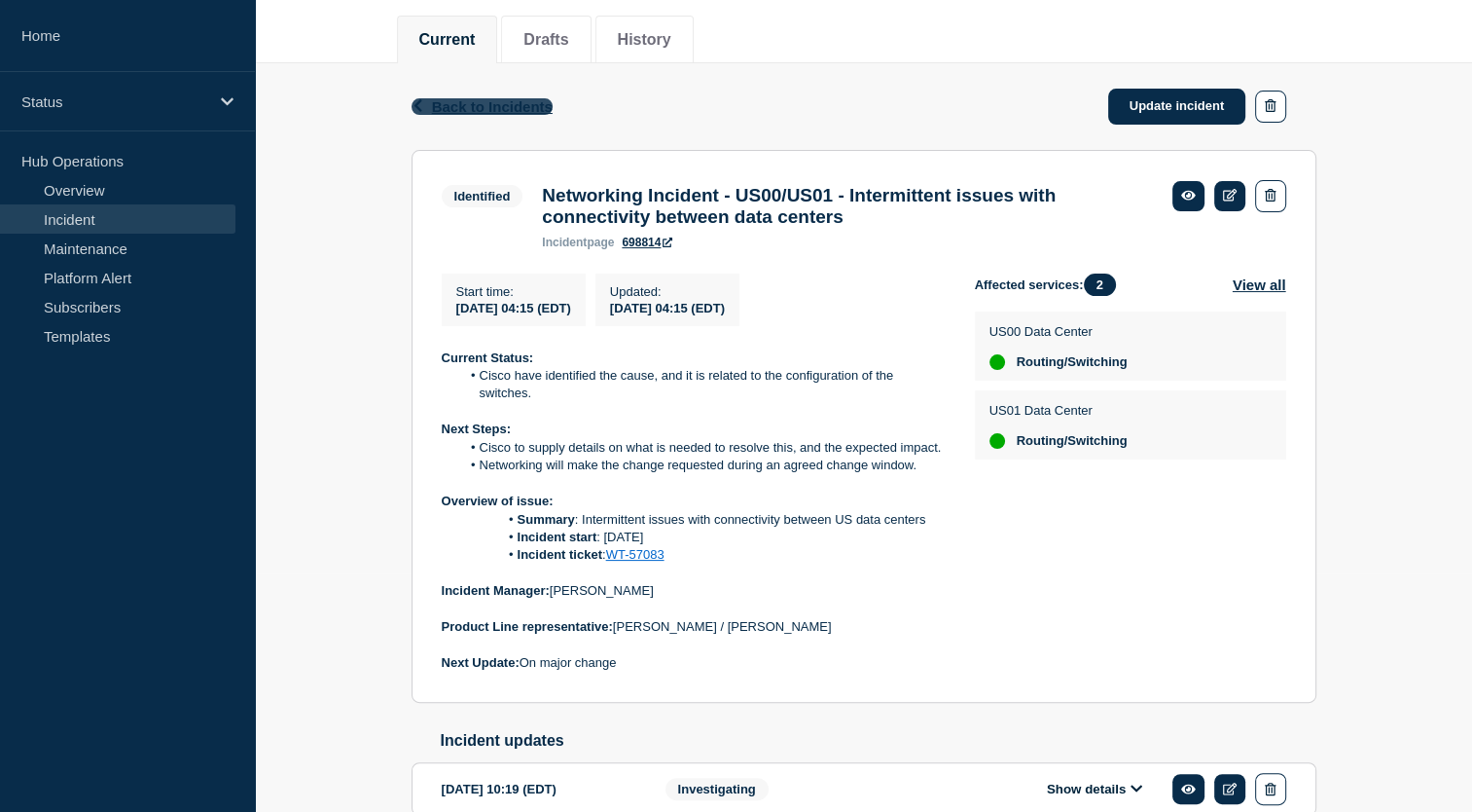
click at [421, 107] on icon "button" at bounding box center [417, 105] width 15 height 13
